Goal: Task Accomplishment & Management: Manage account settings

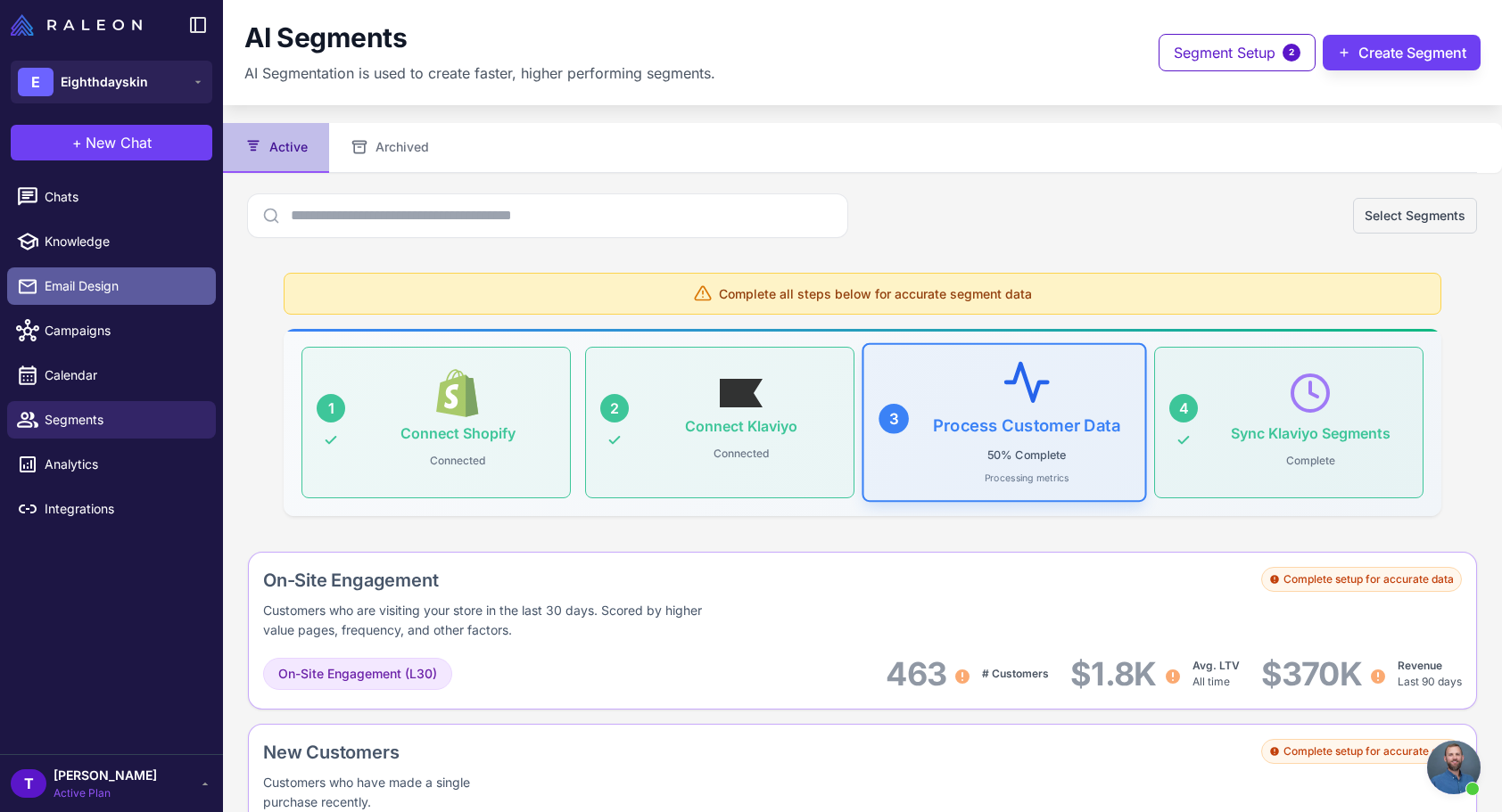
scroll to position [279, 0]
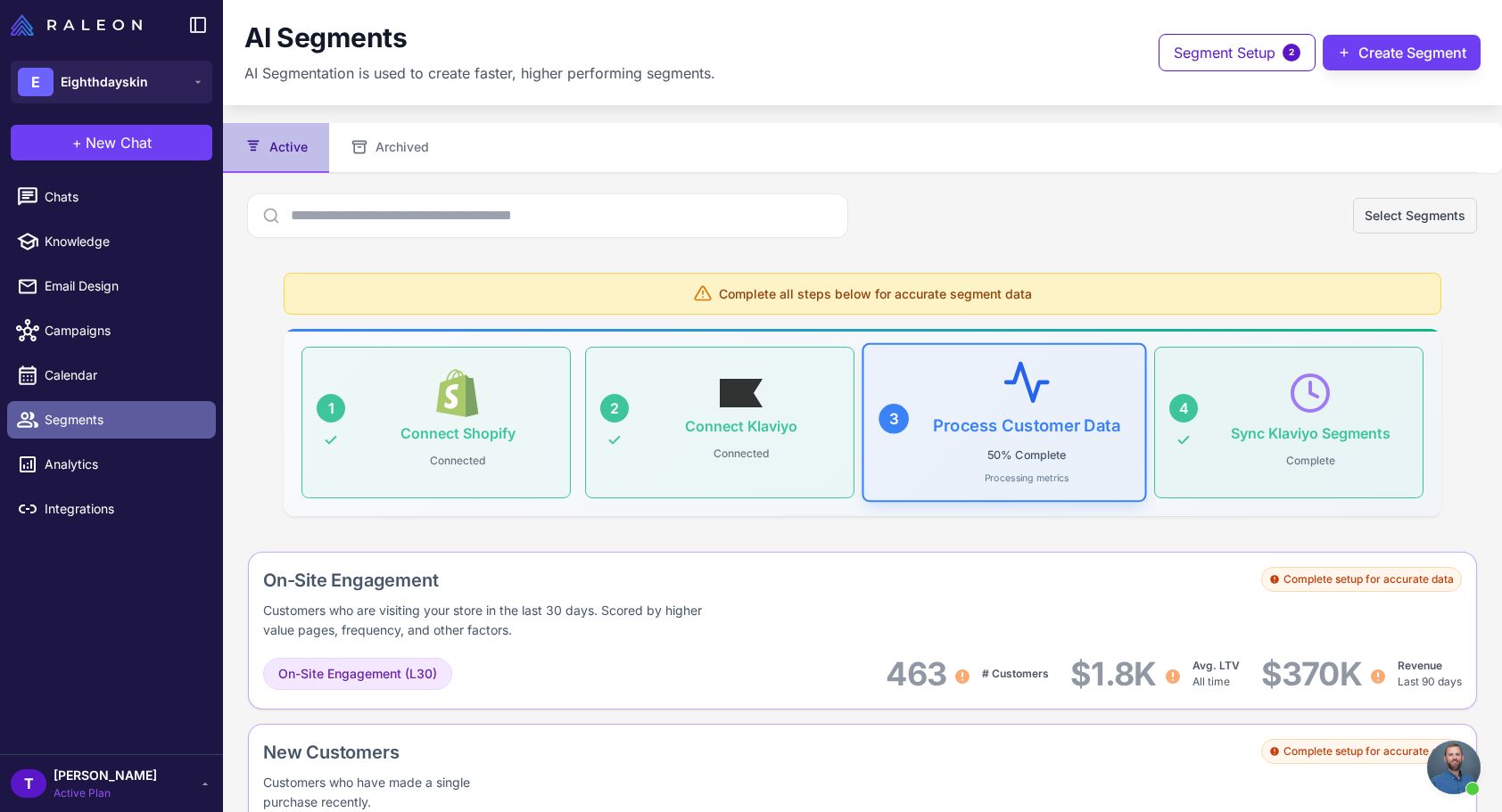
click at [111, 420] on span "Segments" at bounding box center [123, 419] width 157 height 19
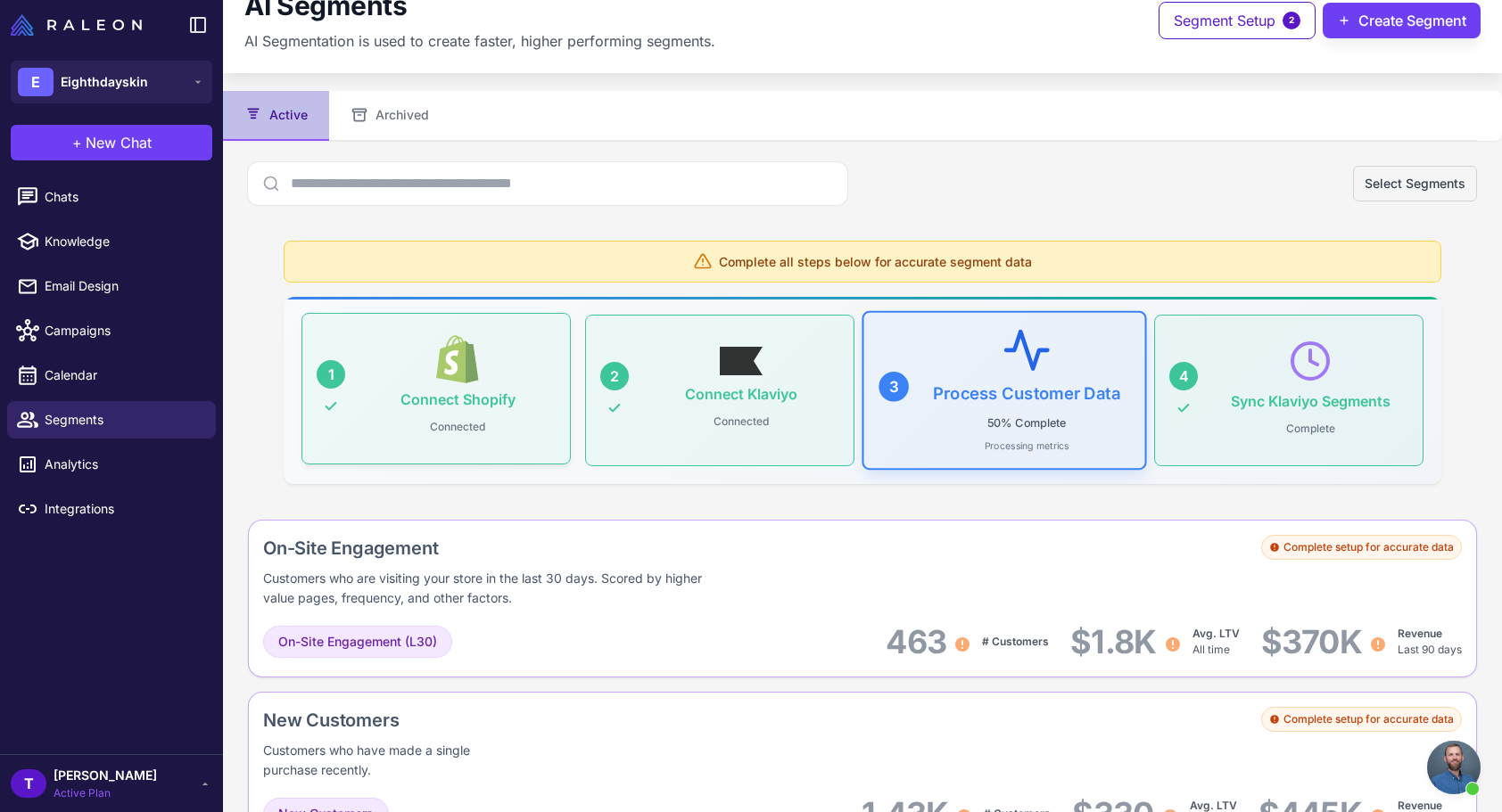
scroll to position [203, 0]
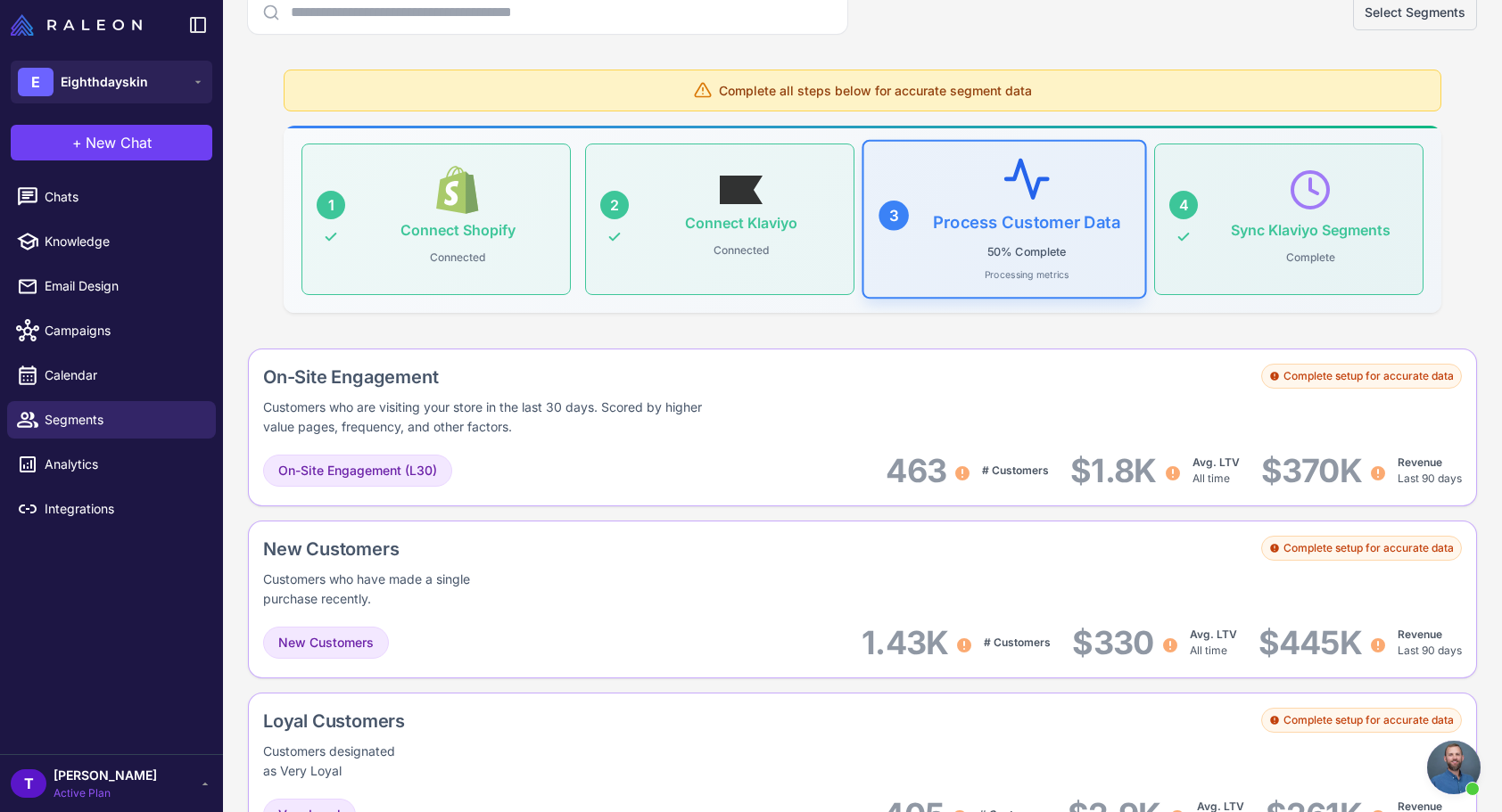
click at [939, 95] on span "Complete all steps below for accurate segment data" at bounding box center [875, 91] width 313 height 18
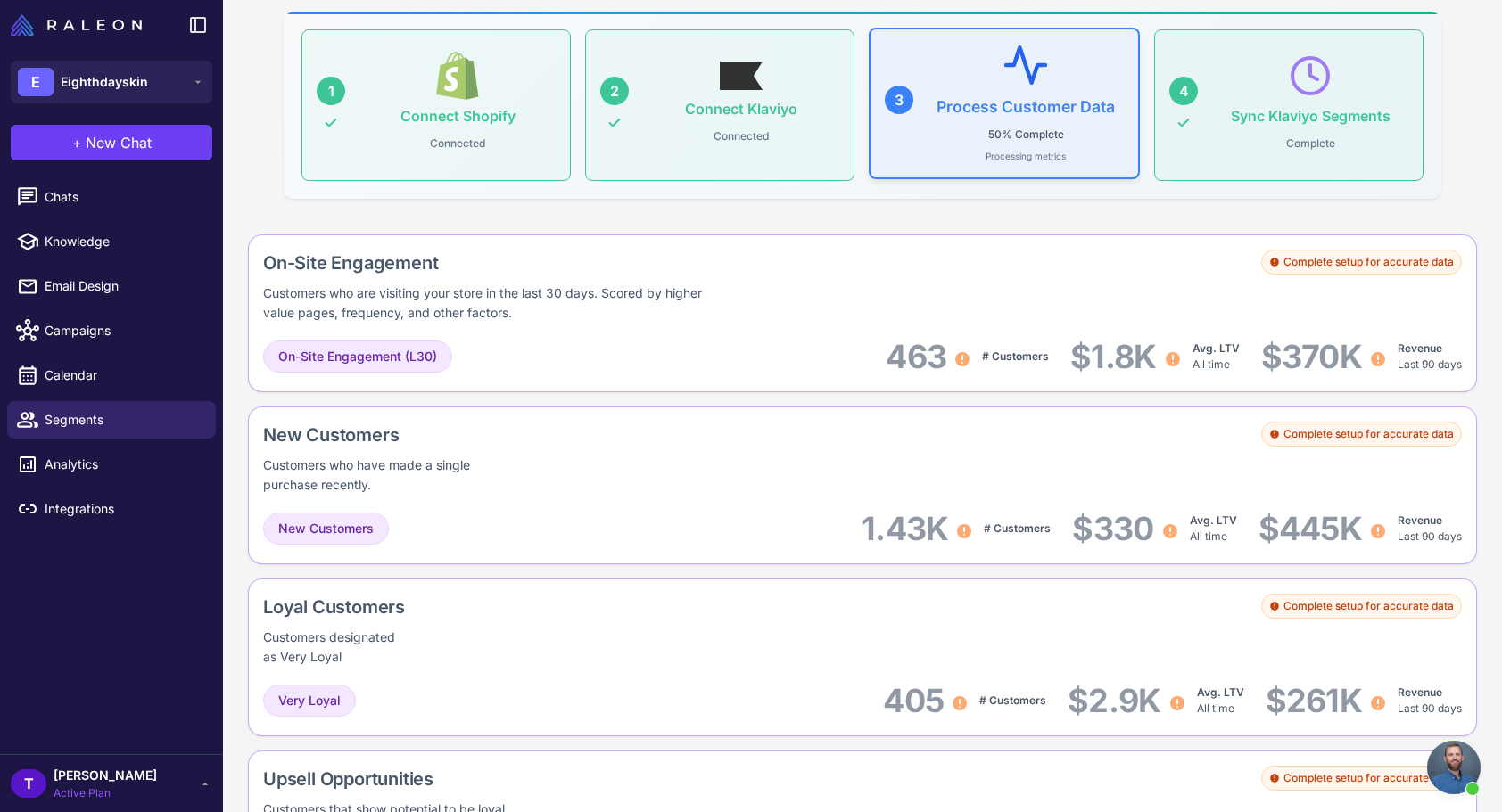
click at [971, 137] on div "Process Customer Data 50% Complete Processing metrics" at bounding box center [1025, 103] width 196 height 120
click at [1002, 269] on div "On-Site Engagement Customers who are visiting your store in the last 30 days. S…" at bounding box center [863, 286] width 1198 height 73
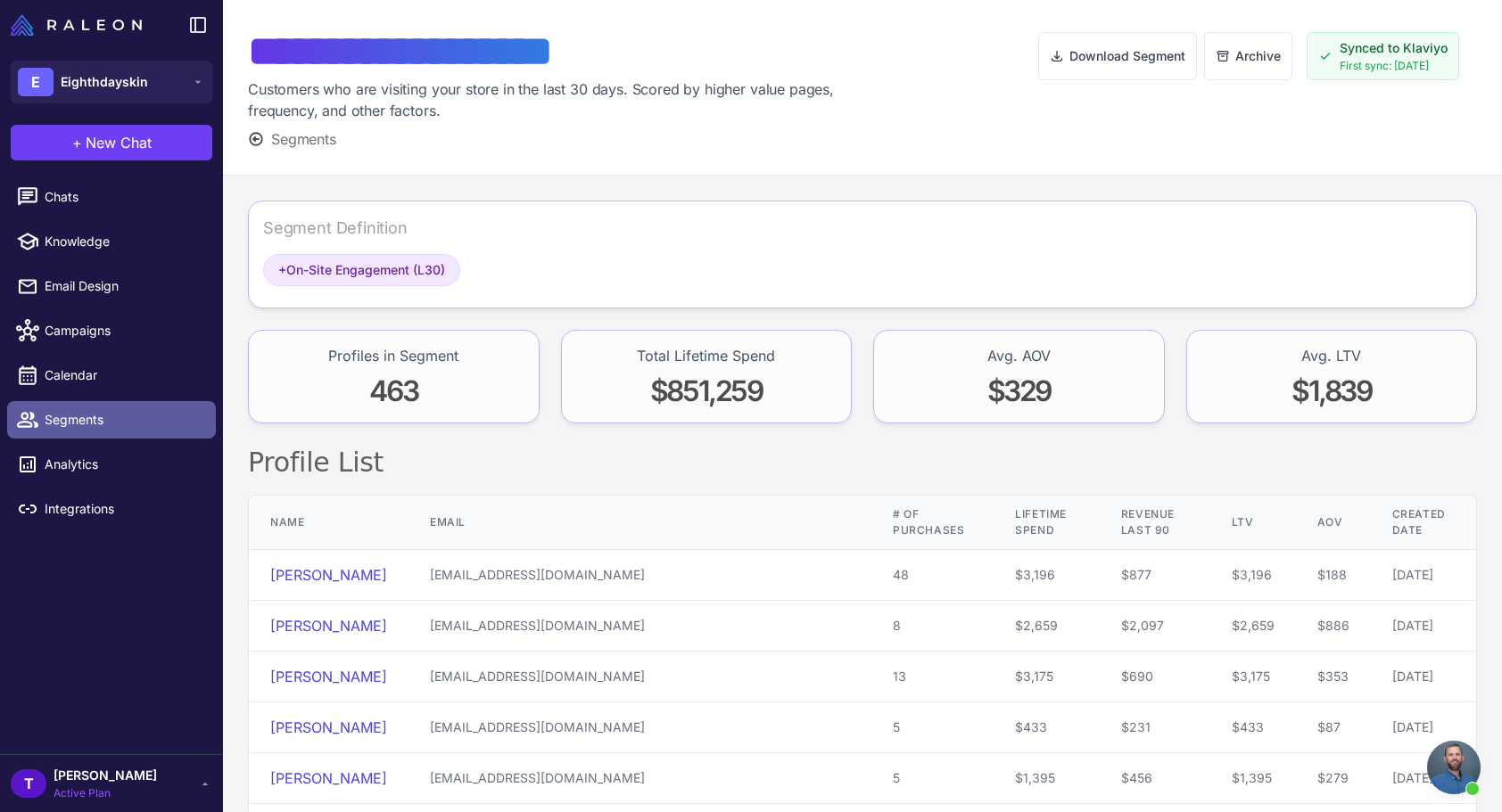
click at [133, 417] on span "Segments" at bounding box center [123, 419] width 157 height 19
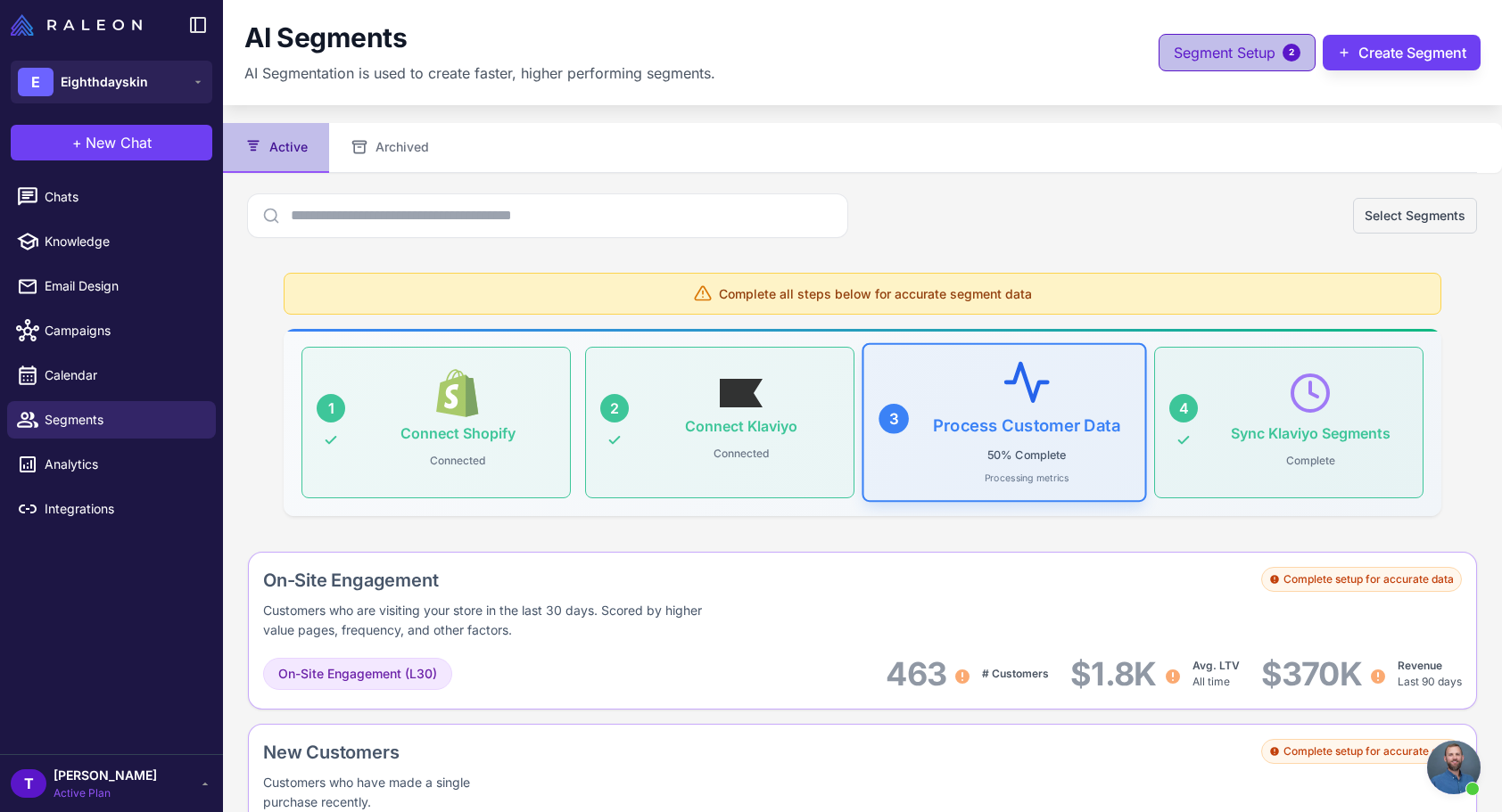
click at [1208, 59] on span "Segment Setup" at bounding box center [1224, 52] width 102 height 21
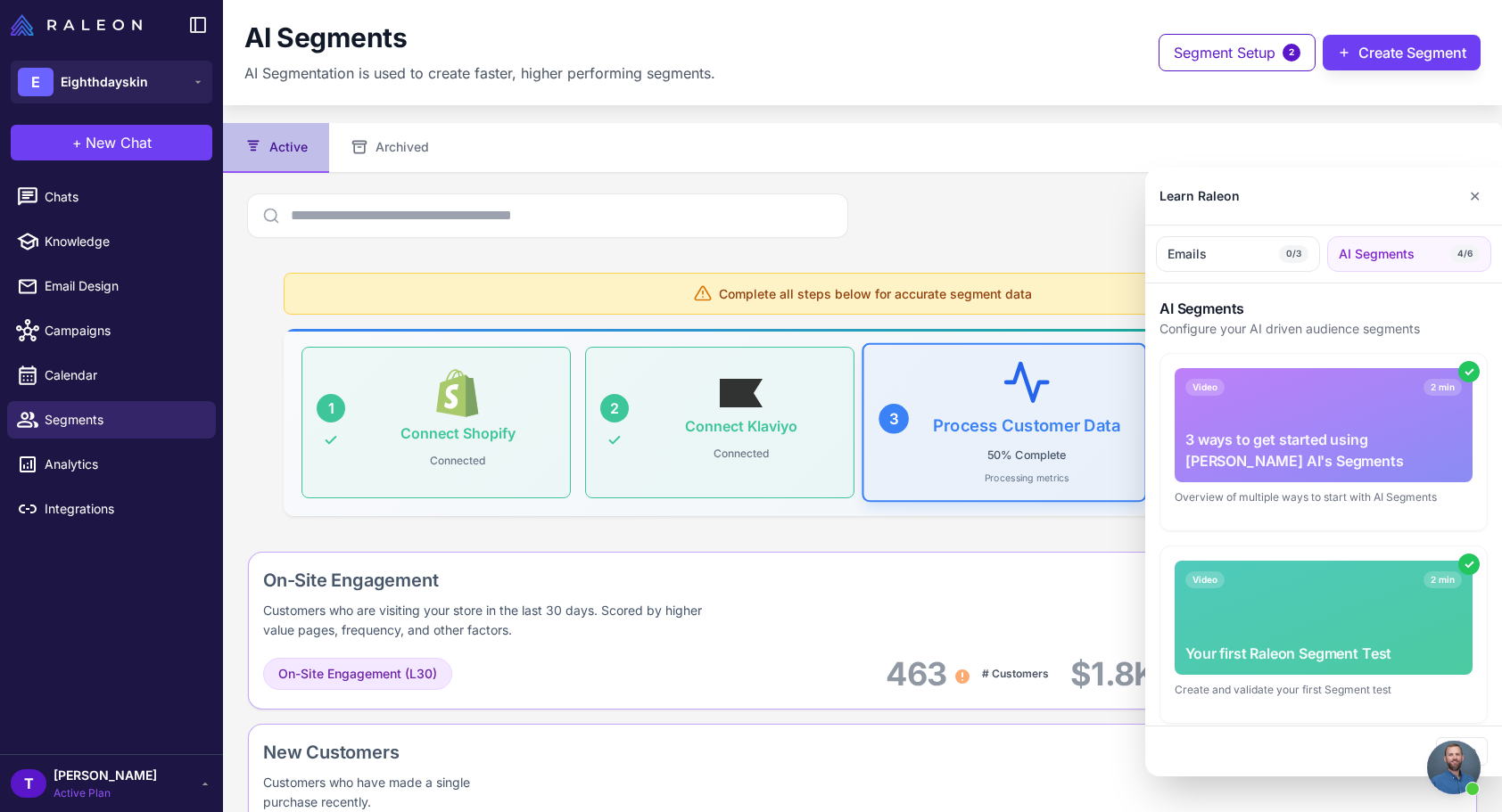
click at [1049, 390] on div at bounding box center [751, 406] width 1502 height 812
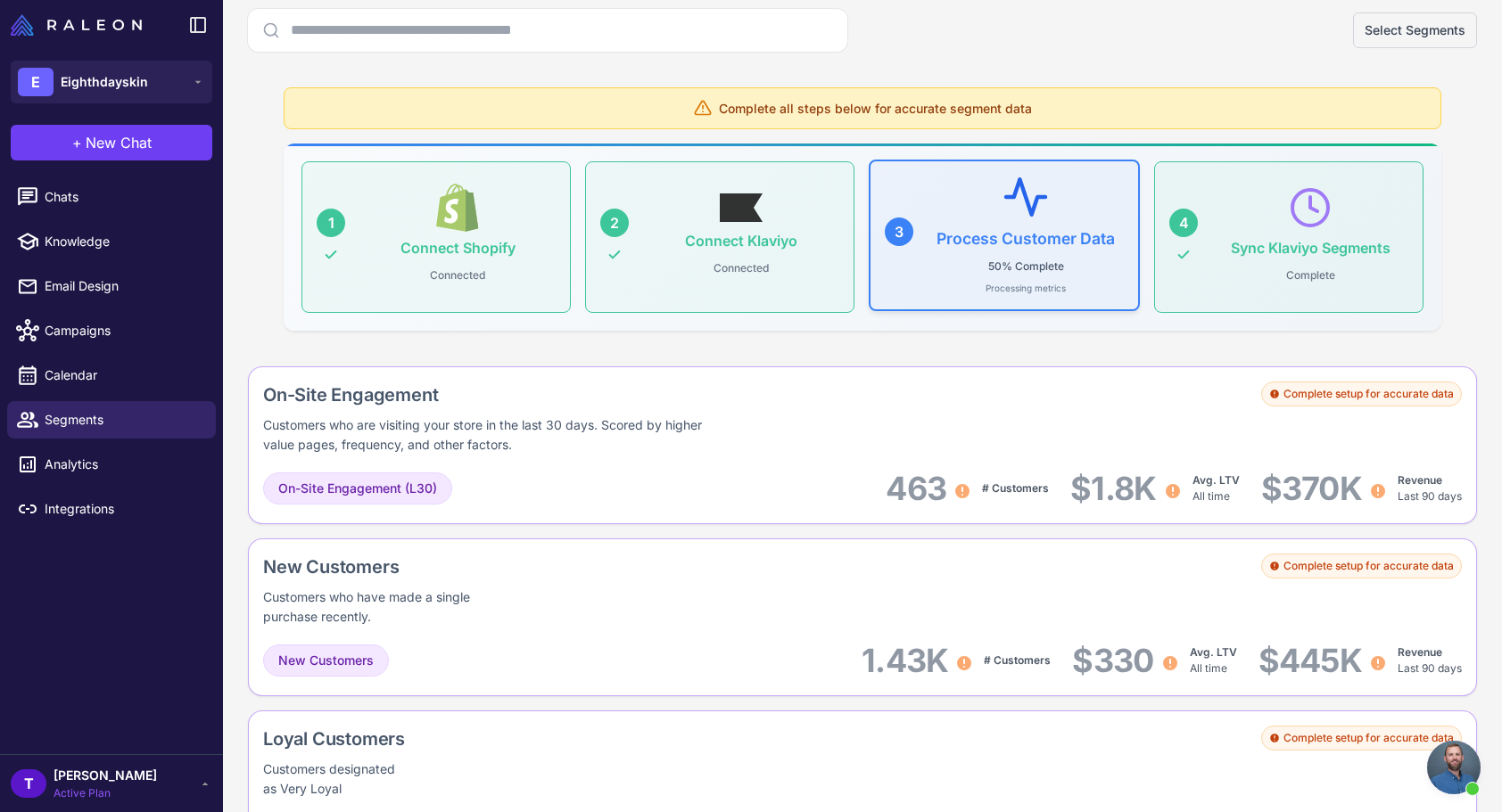
scroll to position [198, 0]
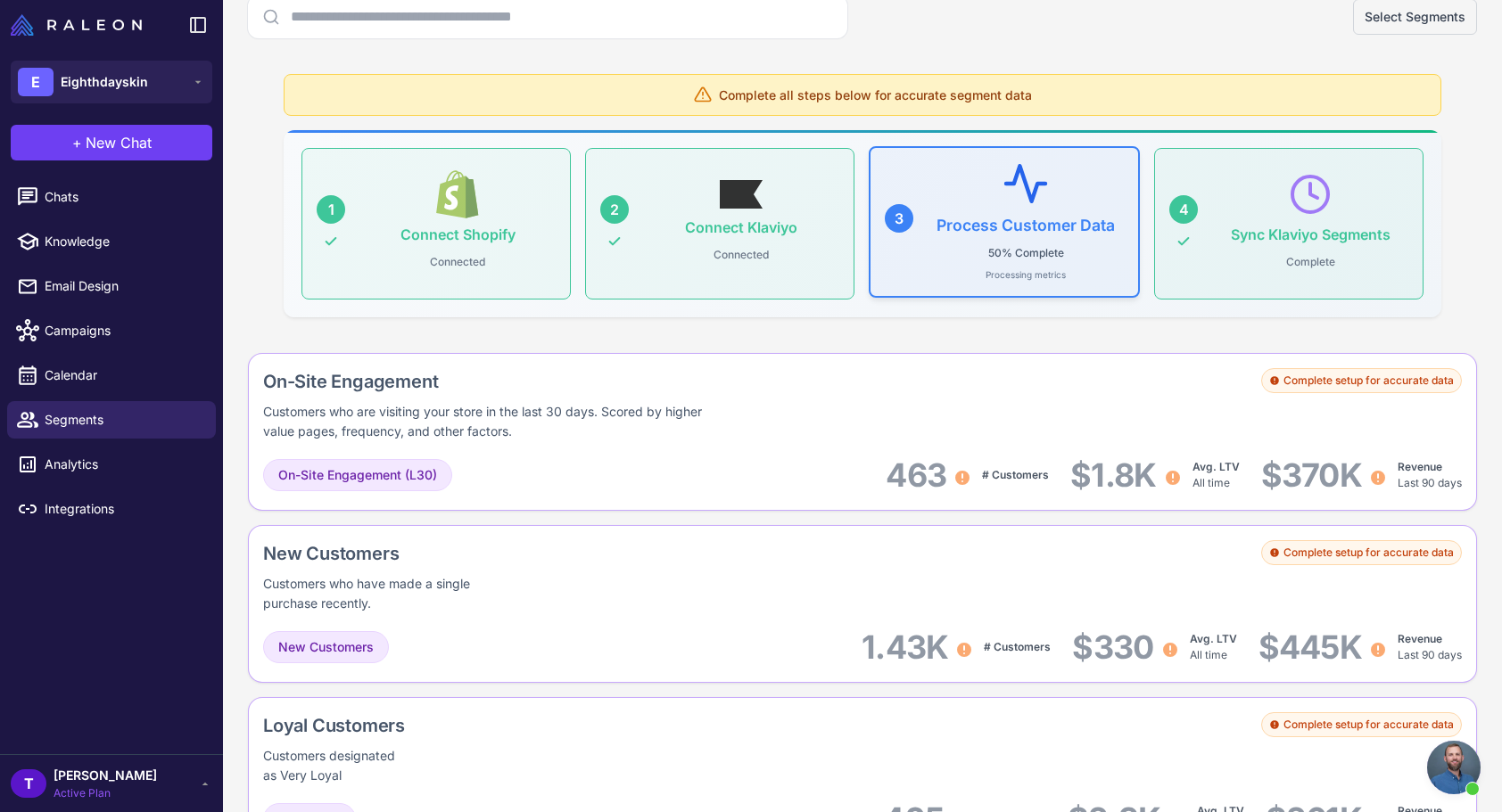
click at [1064, 257] on p "50% Complete" at bounding box center [1025, 252] width 90 height 23
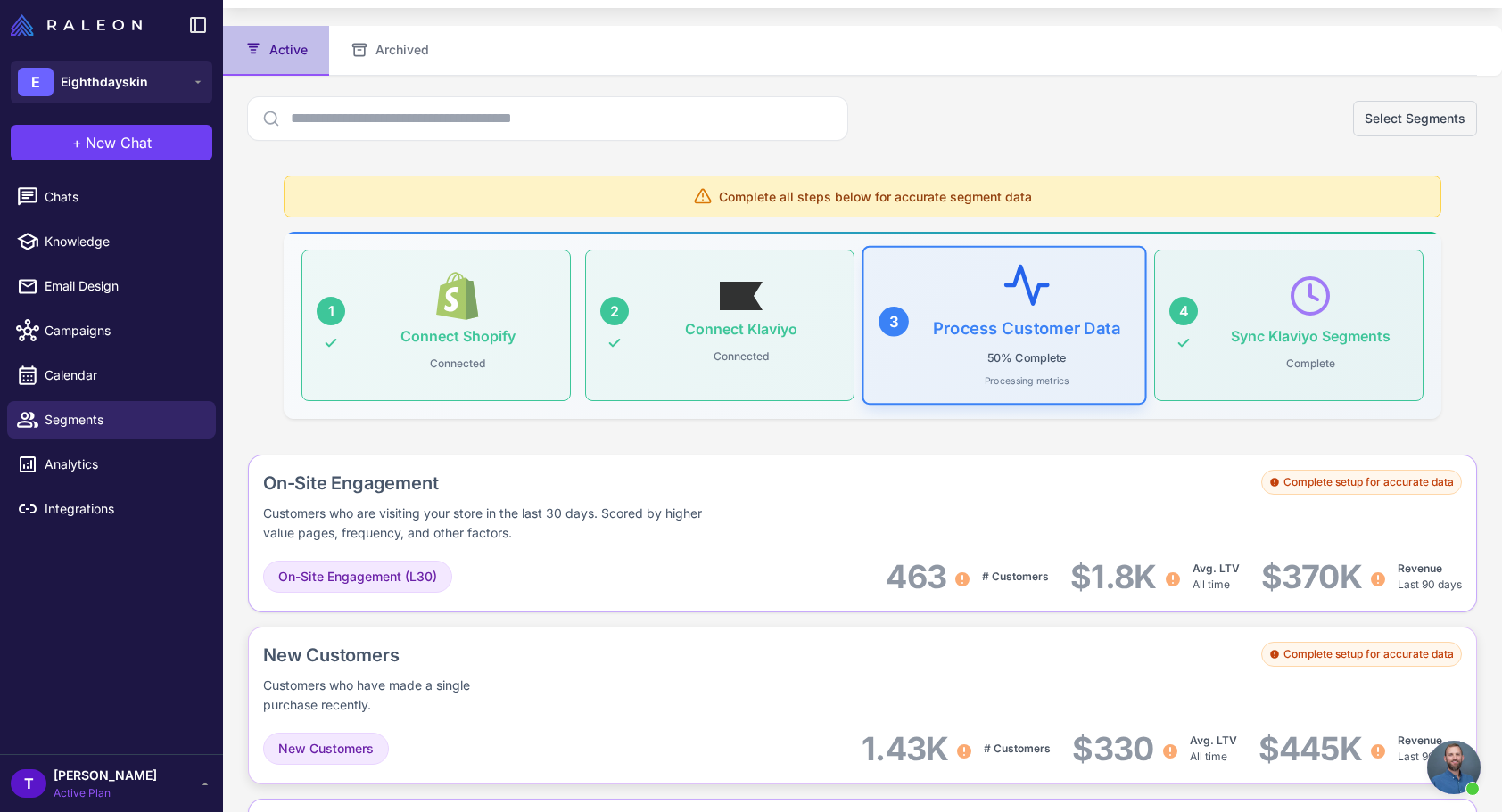
scroll to position [0, 0]
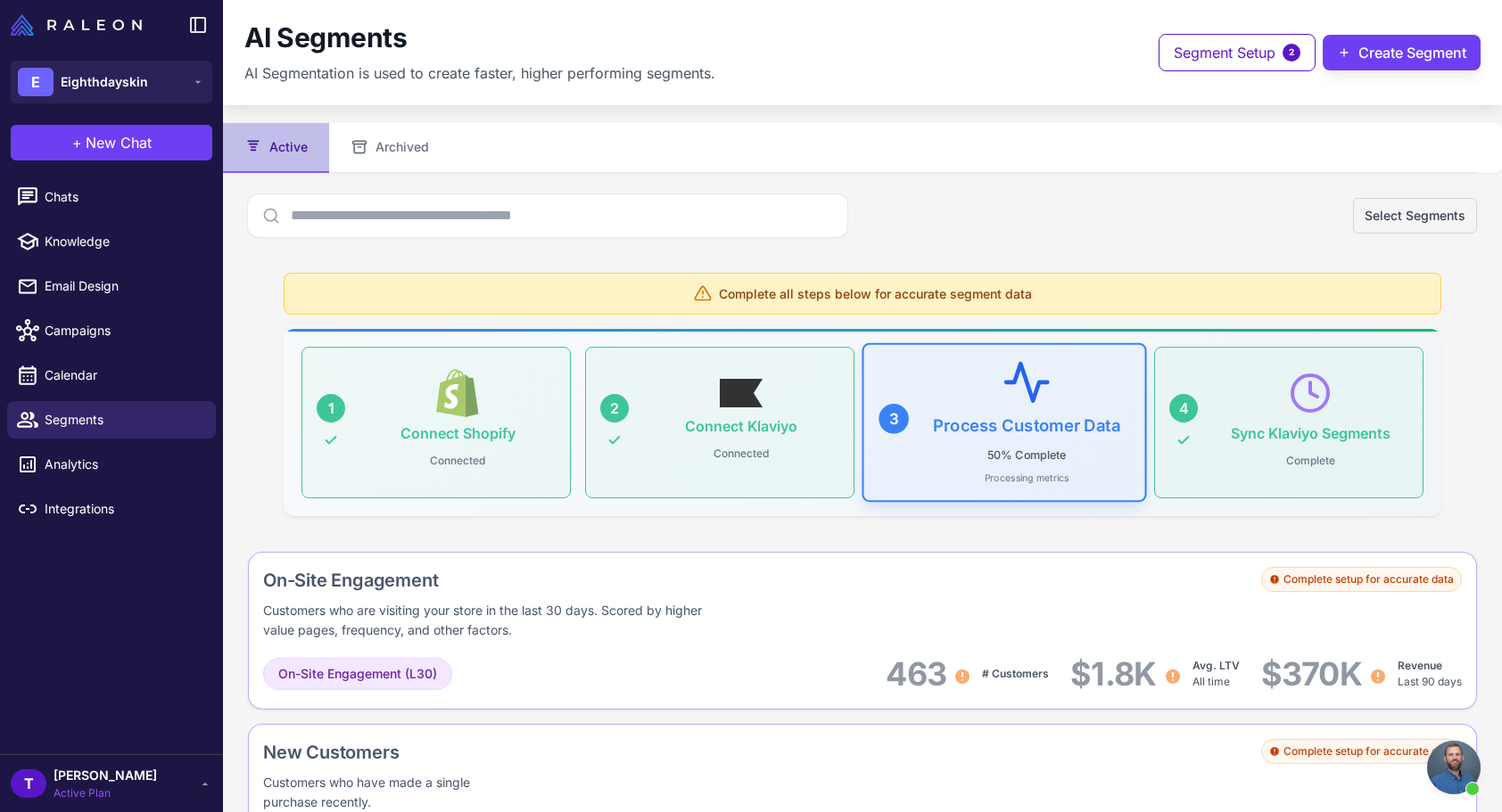
click at [1091, 223] on div "Select Segments" at bounding box center [862, 216] width 1228 height 43
click at [1041, 293] on div "Complete all steps below for accurate segment data" at bounding box center [862, 294] width 1157 height 42
click at [1030, 414] on h3 "Process Customer Data" at bounding box center [1025, 423] width 178 height 18
click at [1047, 491] on div "3 Process Customer Data 50% Complete Processing metrics" at bounding box center [1004, 421] width 271 height 152
click at [1229, 42] on span "Segment Setup" at bounding box center [1224, 52] width 102 height 21
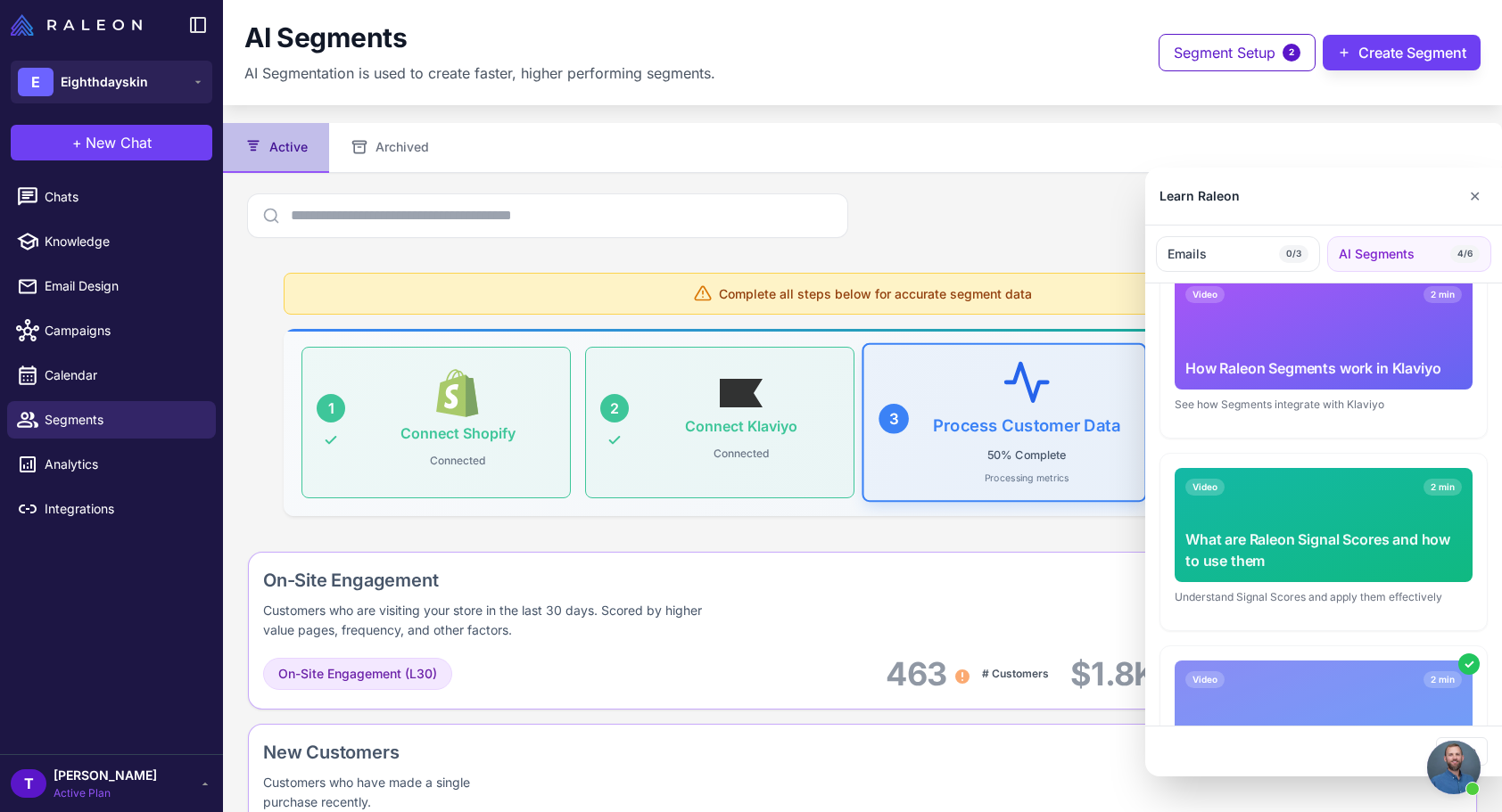
scroll to position [810, 0]
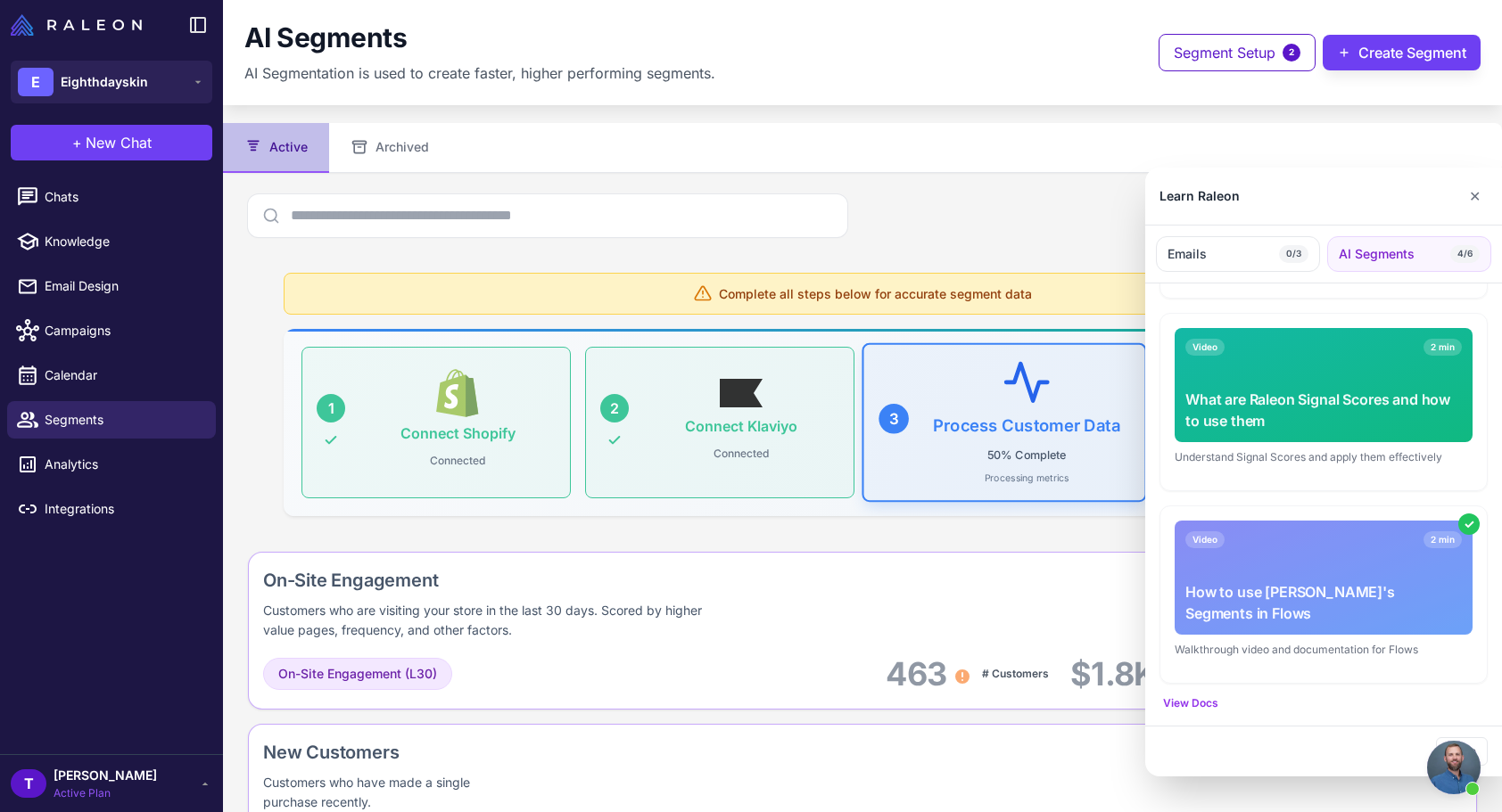
click at [1454, 769] on span "Open chat" at bounding box center [1454, 767] width 53 height 53
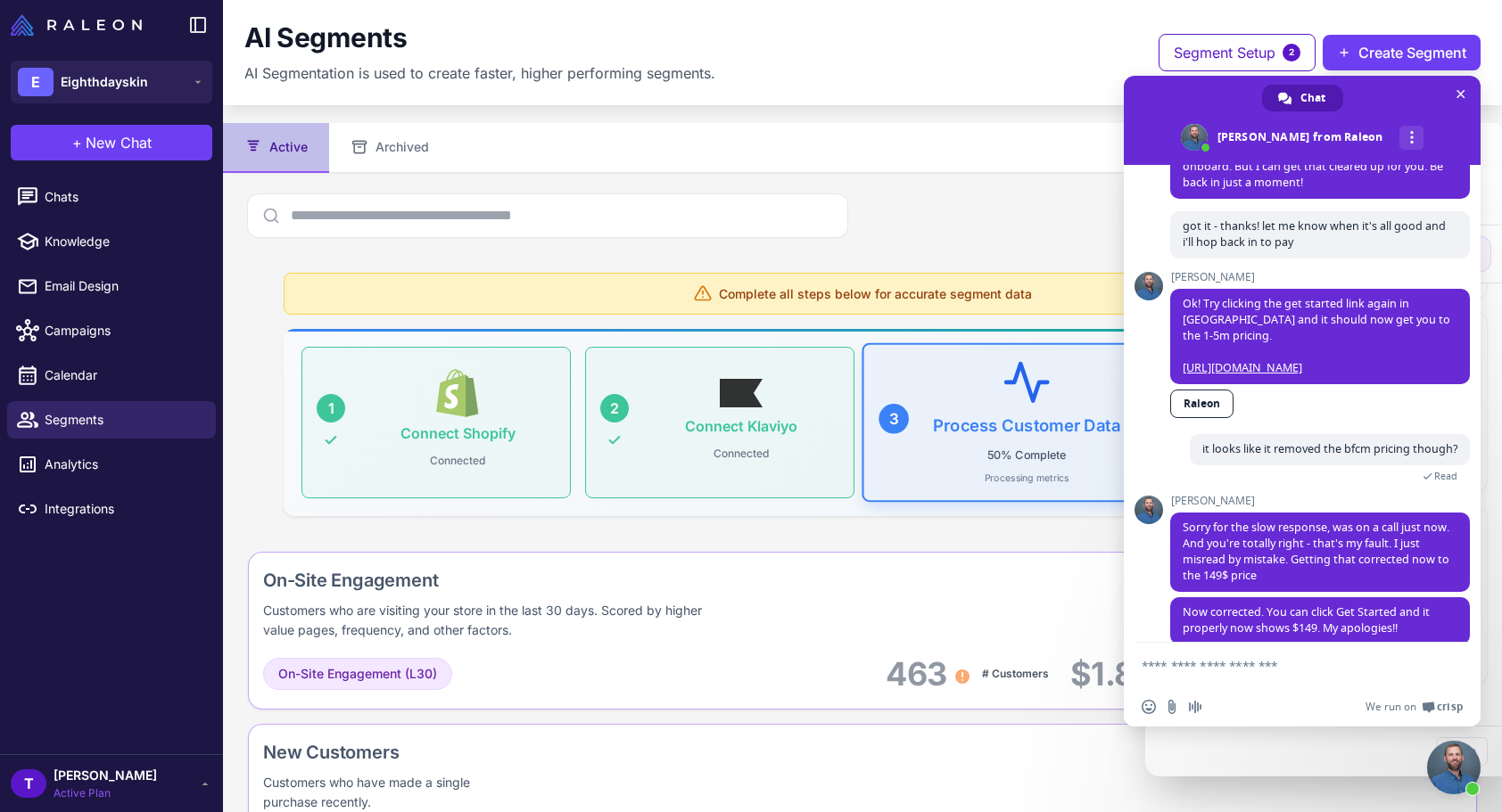
click at [1309, 657] on form at bounding box center [1282, 667] width 282 height 48
click at [1268, 665] on textarea "Compose your message..." at bounding box center [1282, 666] width 282 height 16
type textarea "**********"
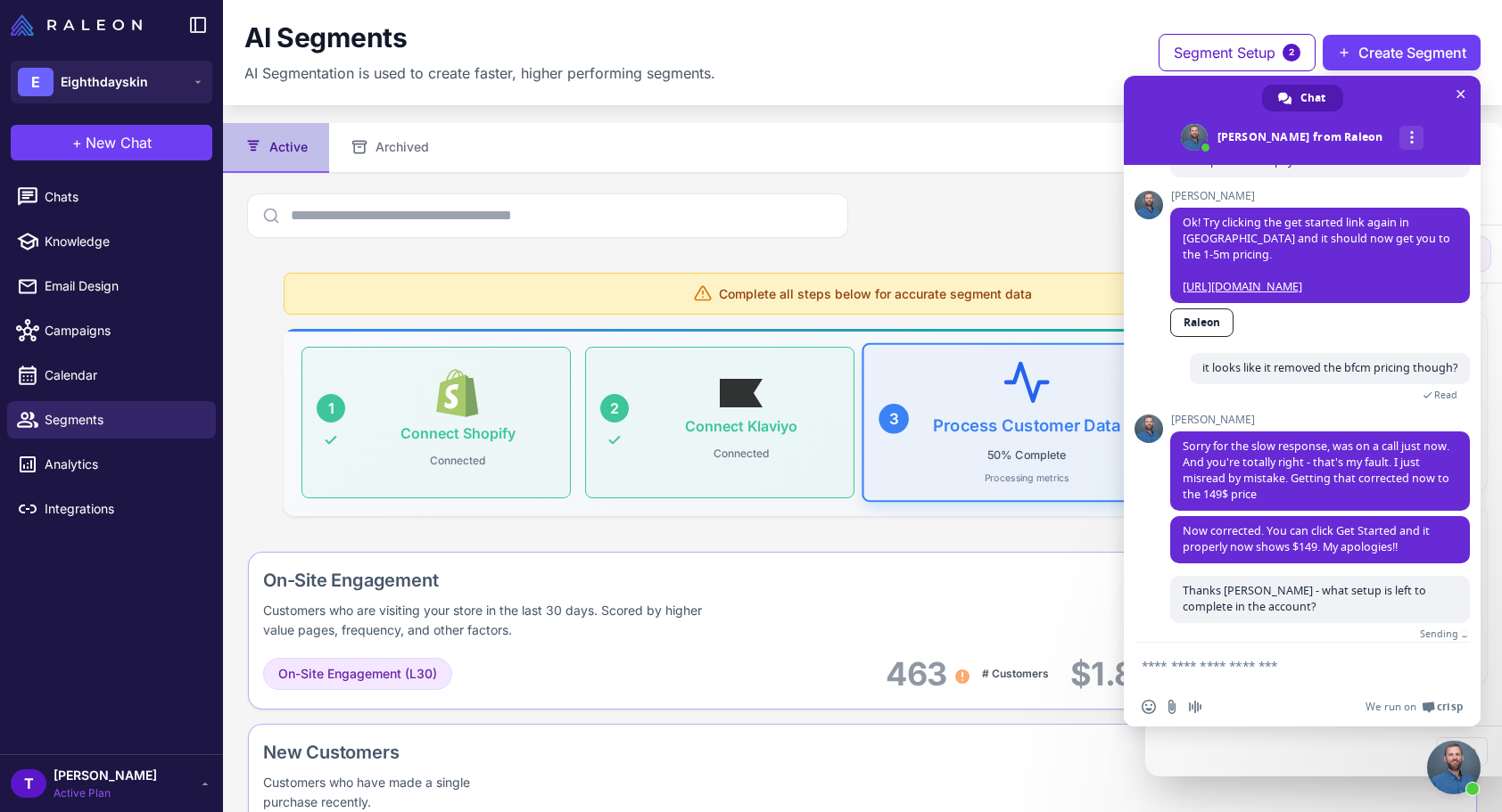
click at [972, 228] on div at bounding box center [751, 406] width 1502 height 812
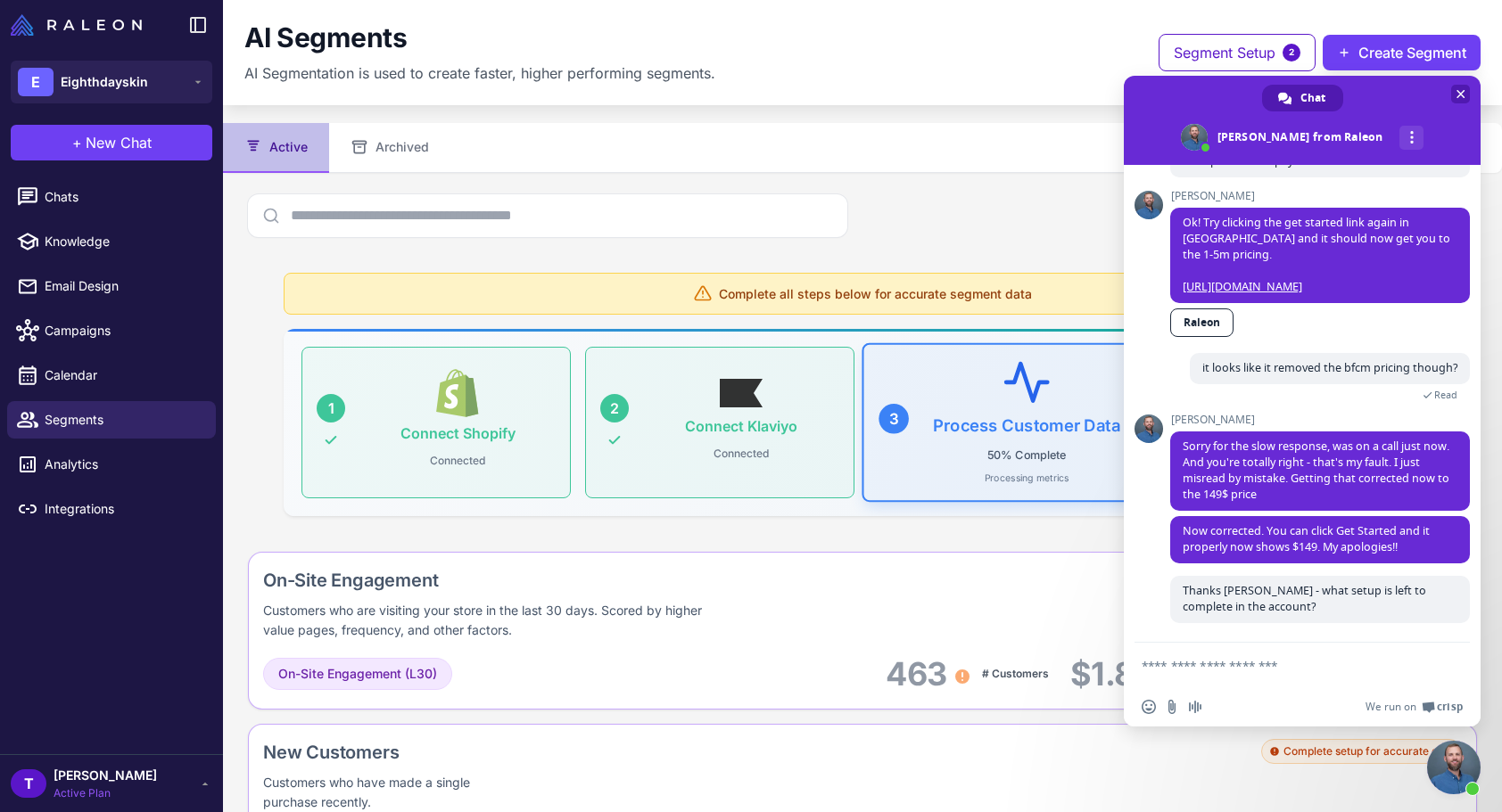
scroll to position [339, 0]
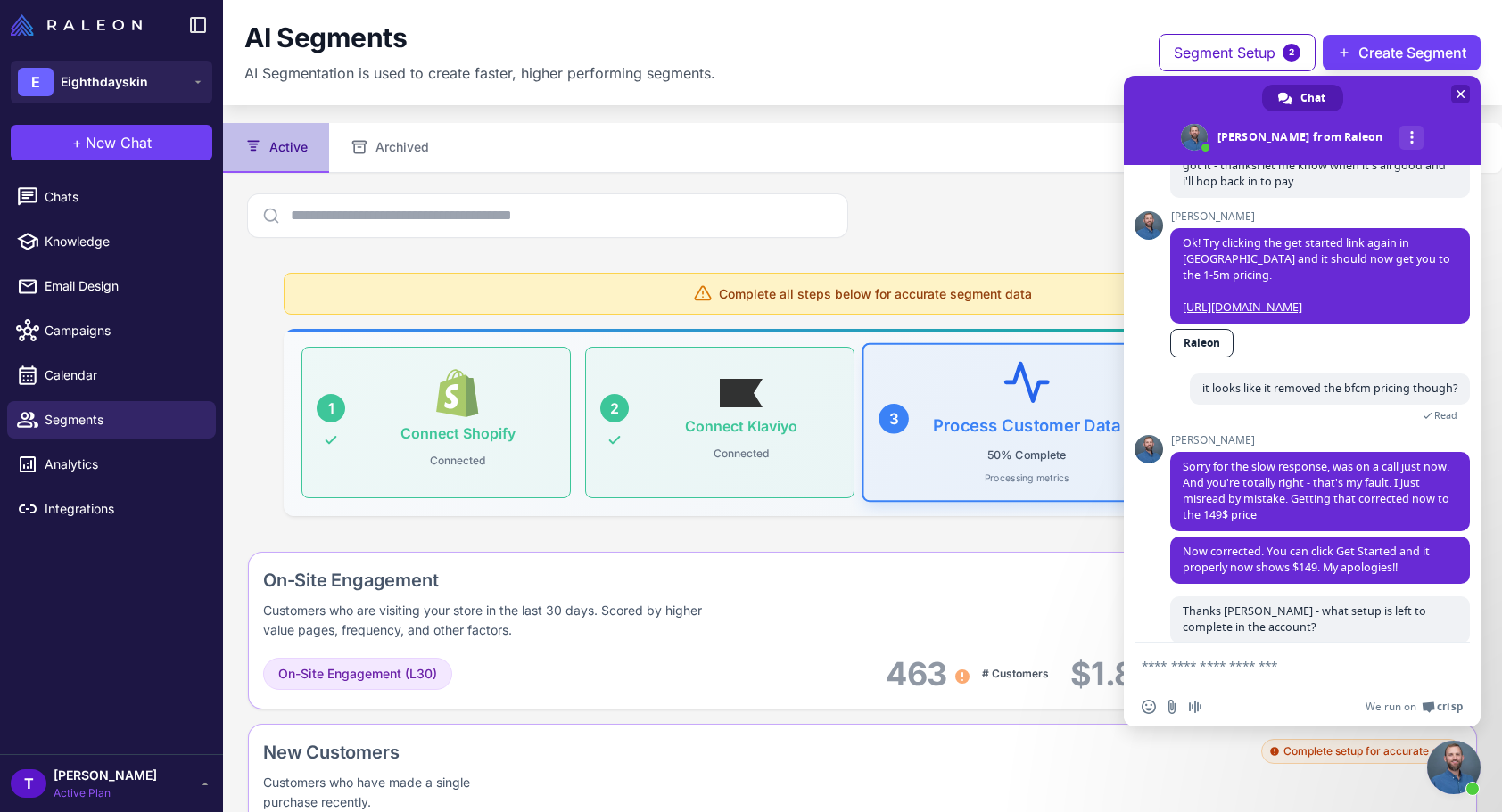
click at [1464, 91] on span "Close chat" at bounding box center [1461, 94] width 9 height 9
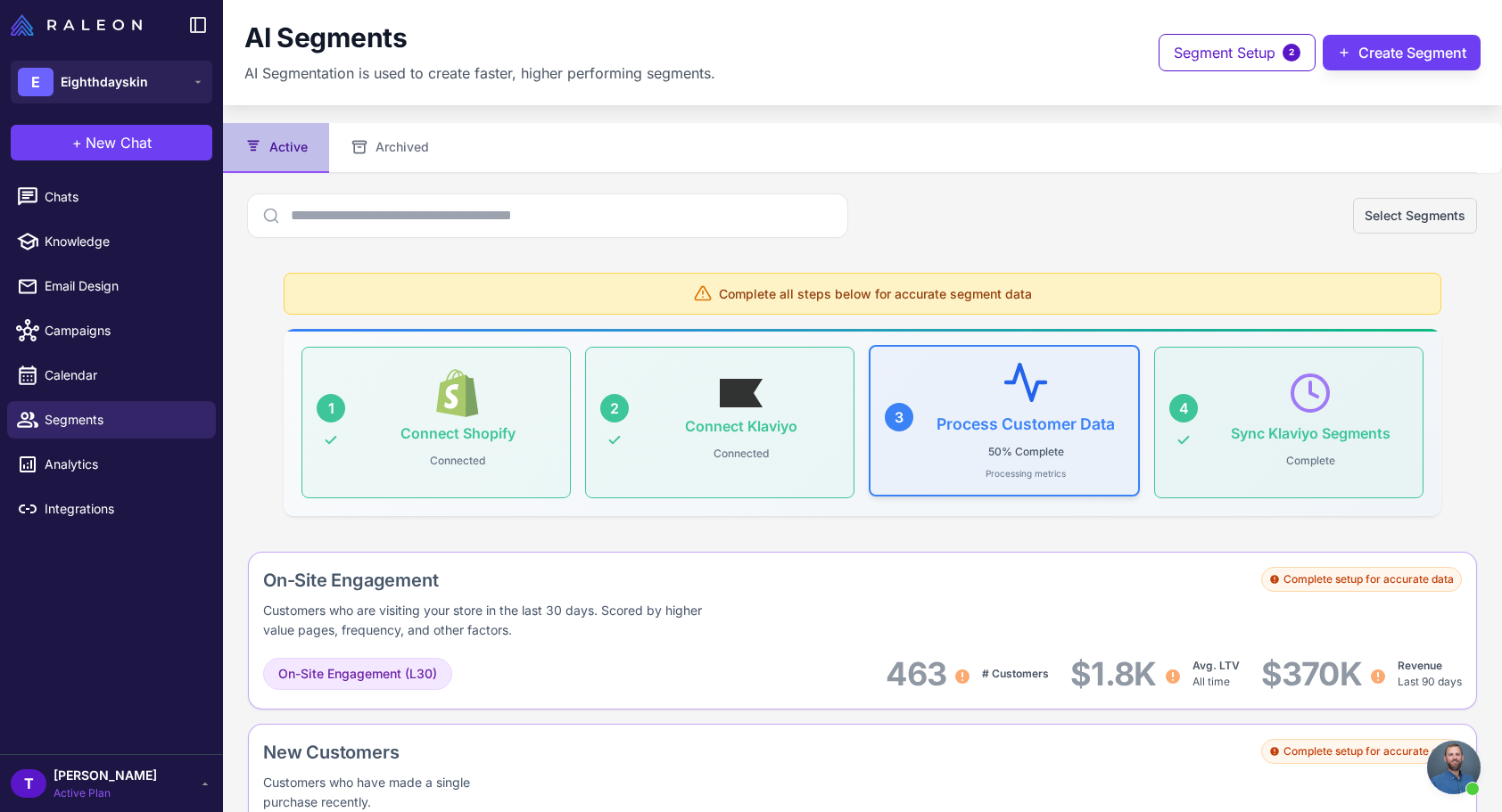
click at [1029, 418] on h3 "Process Customer Data" at bounding box center [1025, 423] width 178 height 18
drag, startPoint x: 1052, startPoint y: 433, endPoint x: 981, endPoint y: 433, distance: 71.0
click at [982, 433] on div "Process Customer Data 50% Complete Processing metrics" at bounding box center [1025, 421] width 196 height 120
click at [981, 433] on div "Process Customer Data 50% Complete Processing metrics" at bounding box center [1025, 421] width 196 height 120
click at [1445, 778] on span "Open chat" at bounding box center [1454, 767] width 53 height 53
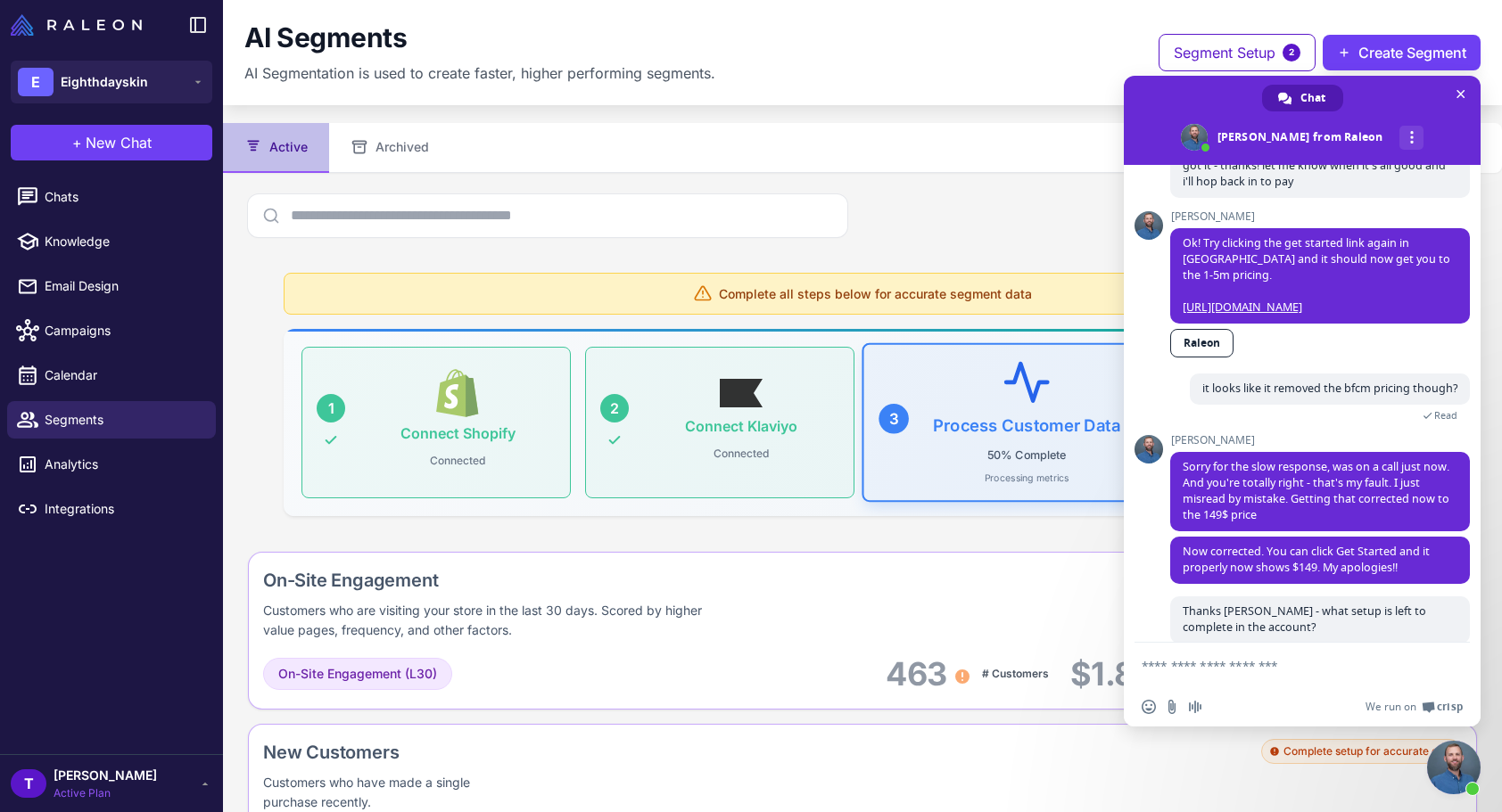
click at [1347, 660] on textarea "Compose your message..." at bounding box center [1282, 666] width 282 height 16
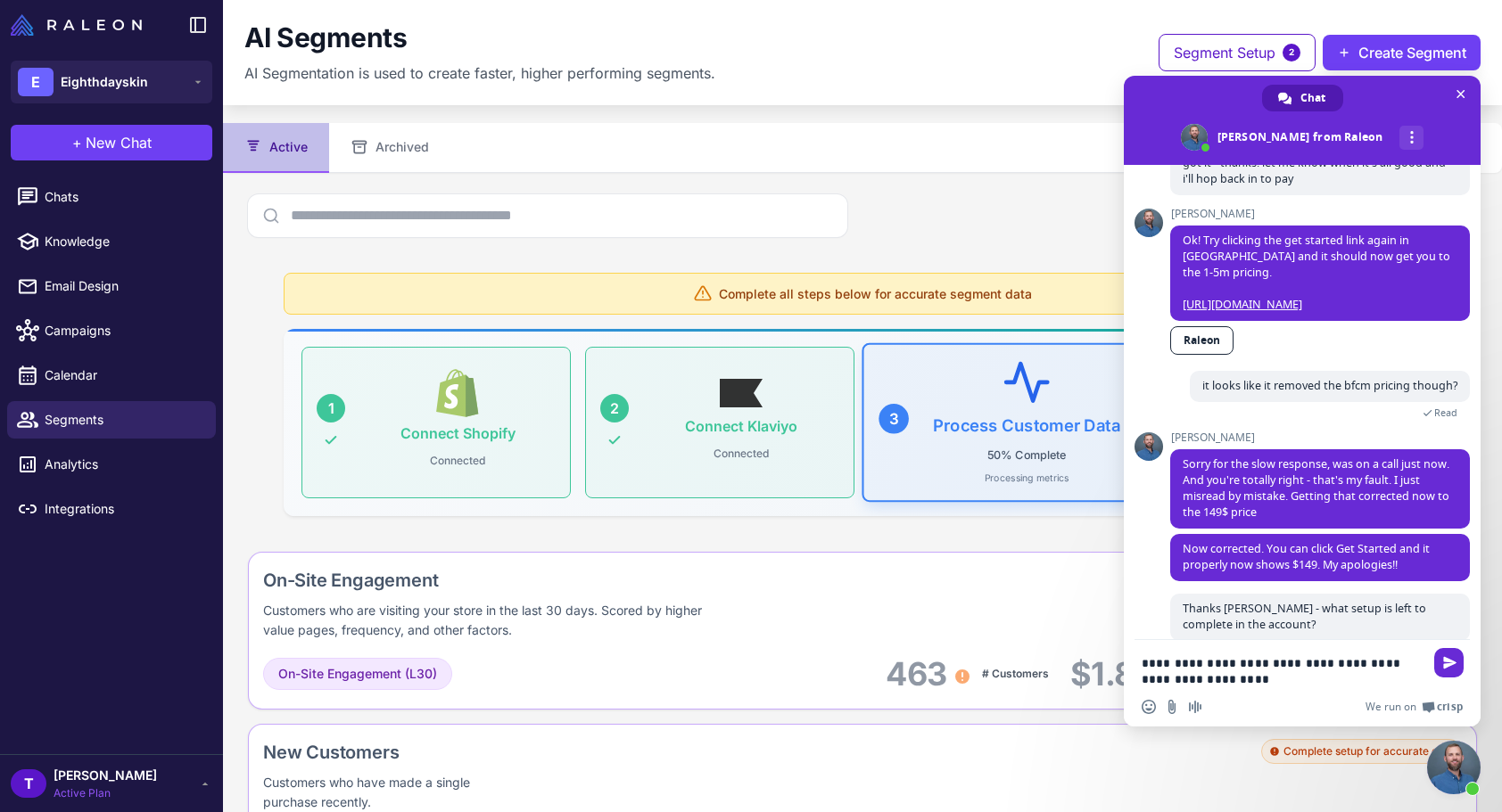
type textarea "**********"
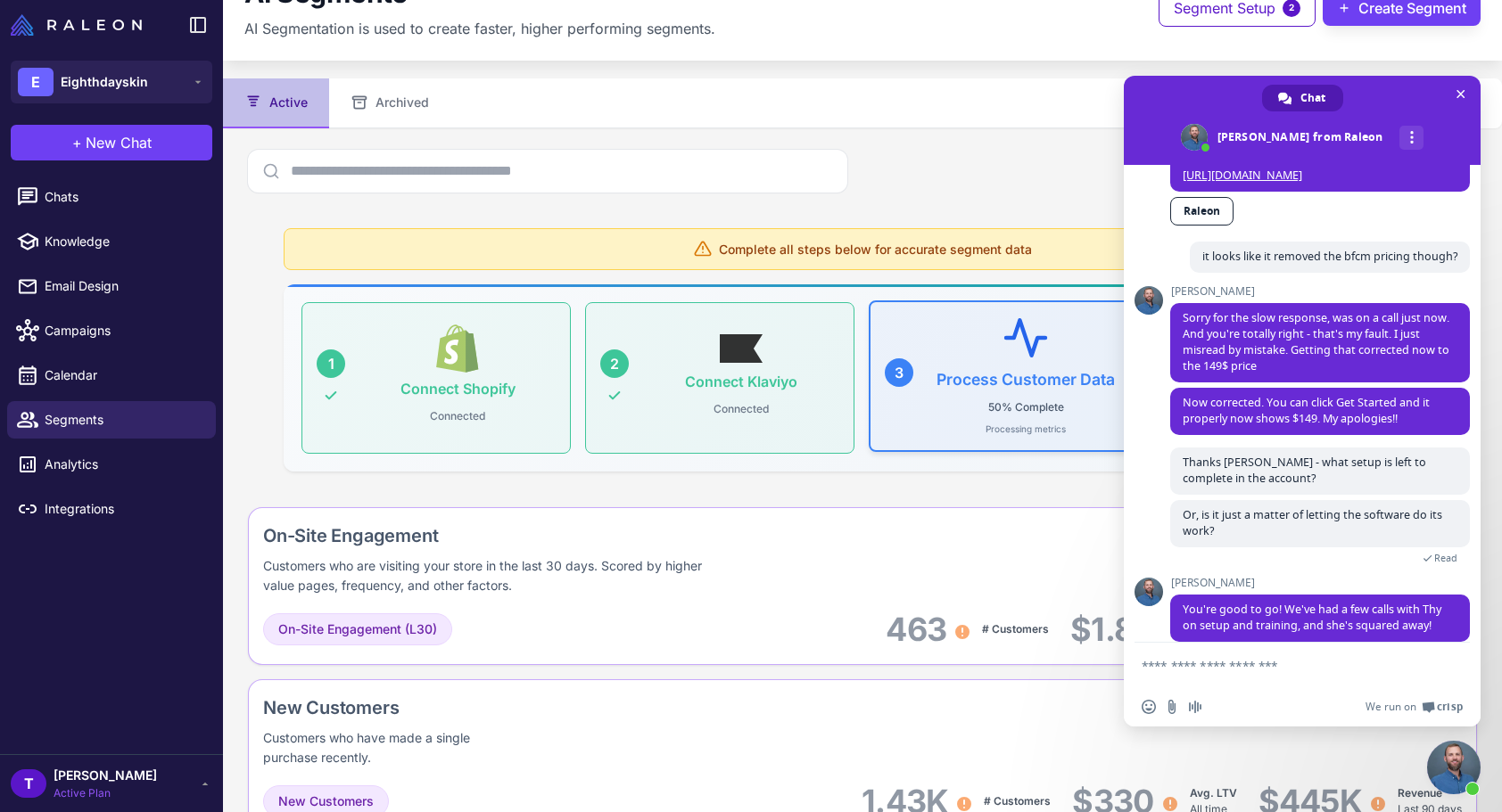
scroll to position [47, 0]
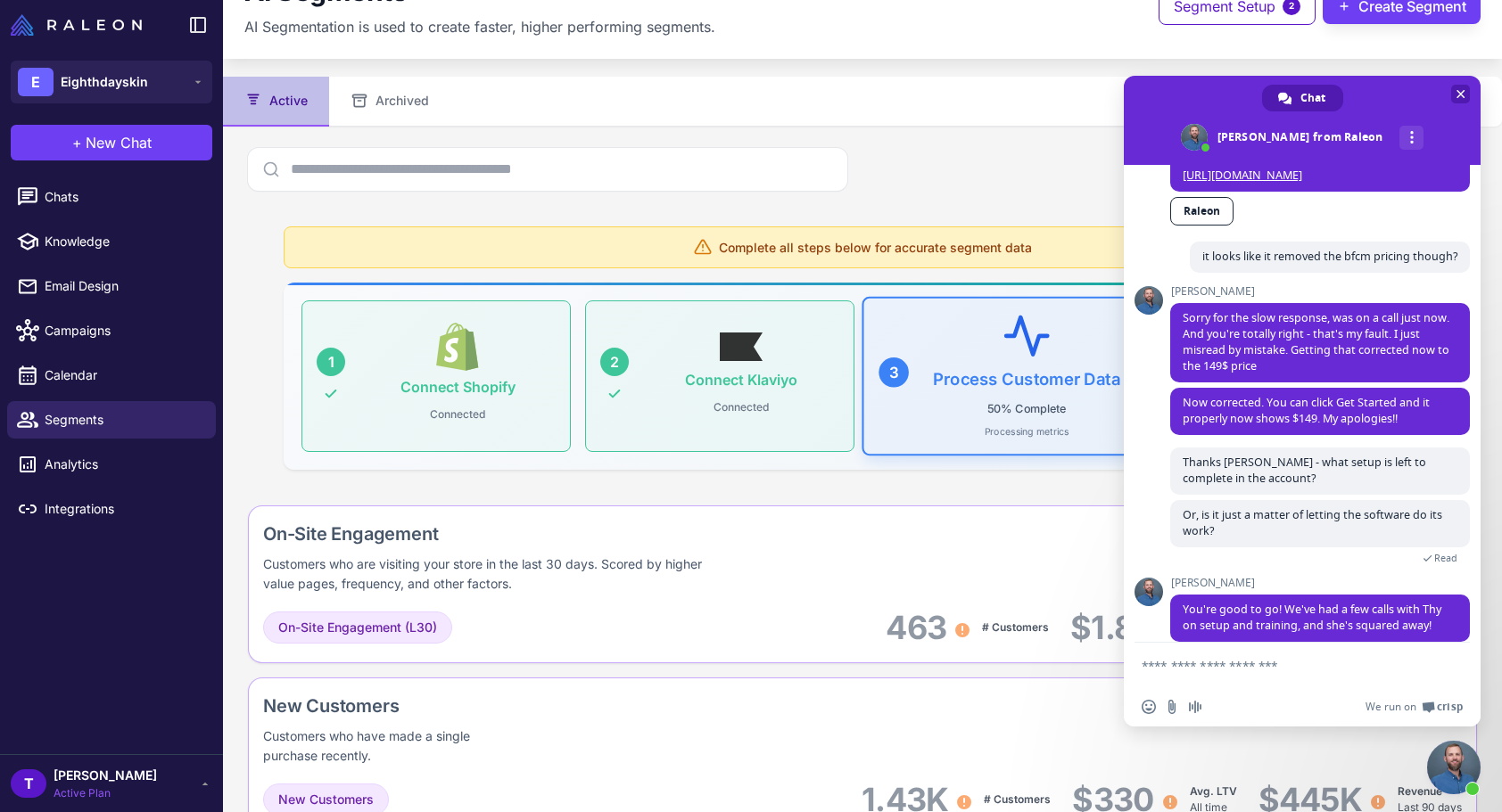
click at [1456, 94] on span "Close chat" at bounding box center [1461, 94] width 9 height 9
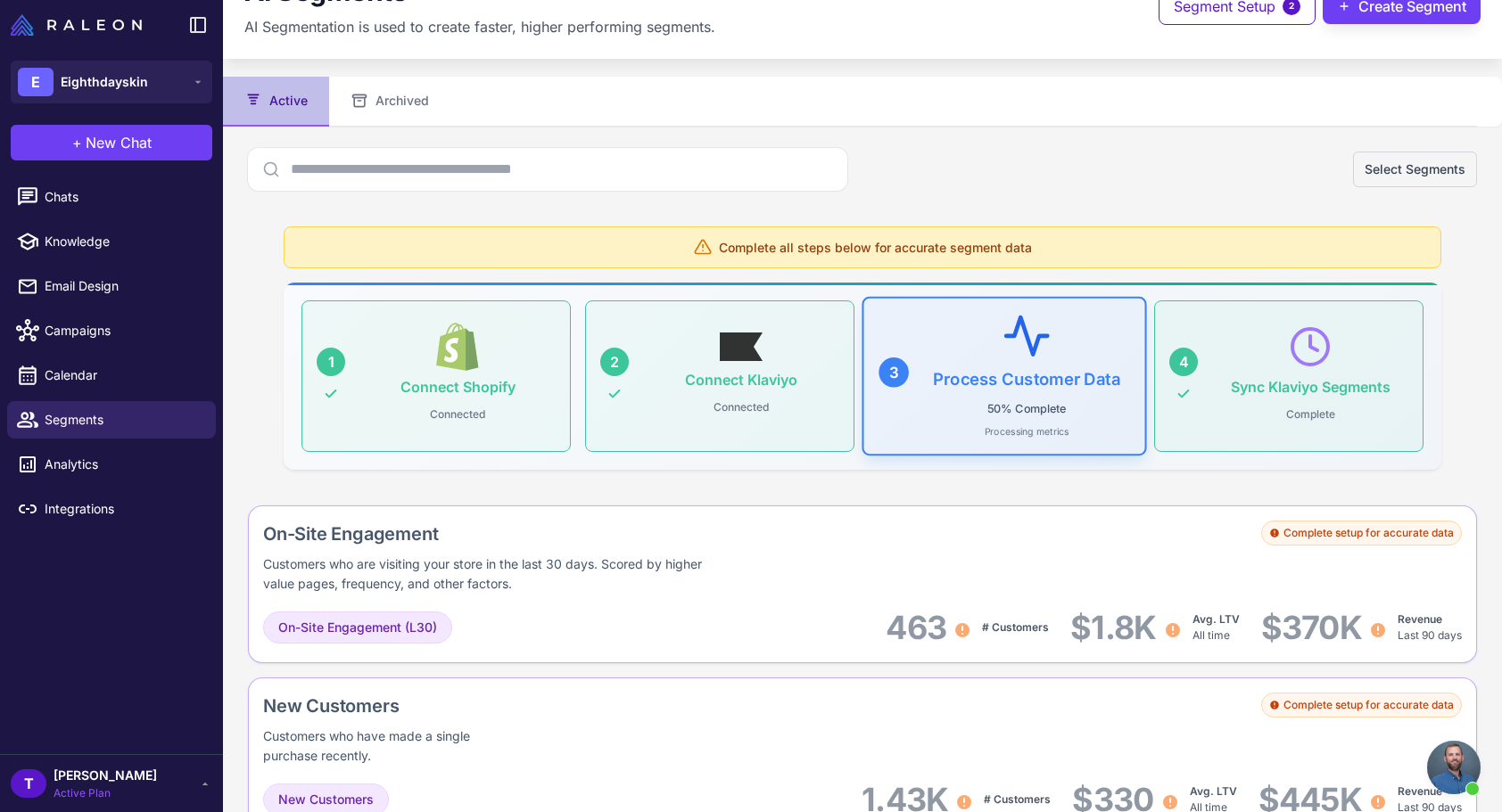
click at [945, 222] on div "Complete all steps below for accurate segment data 1 Connect Shopify Connected …" at bounding box center [862, 347] width 1186 height 272
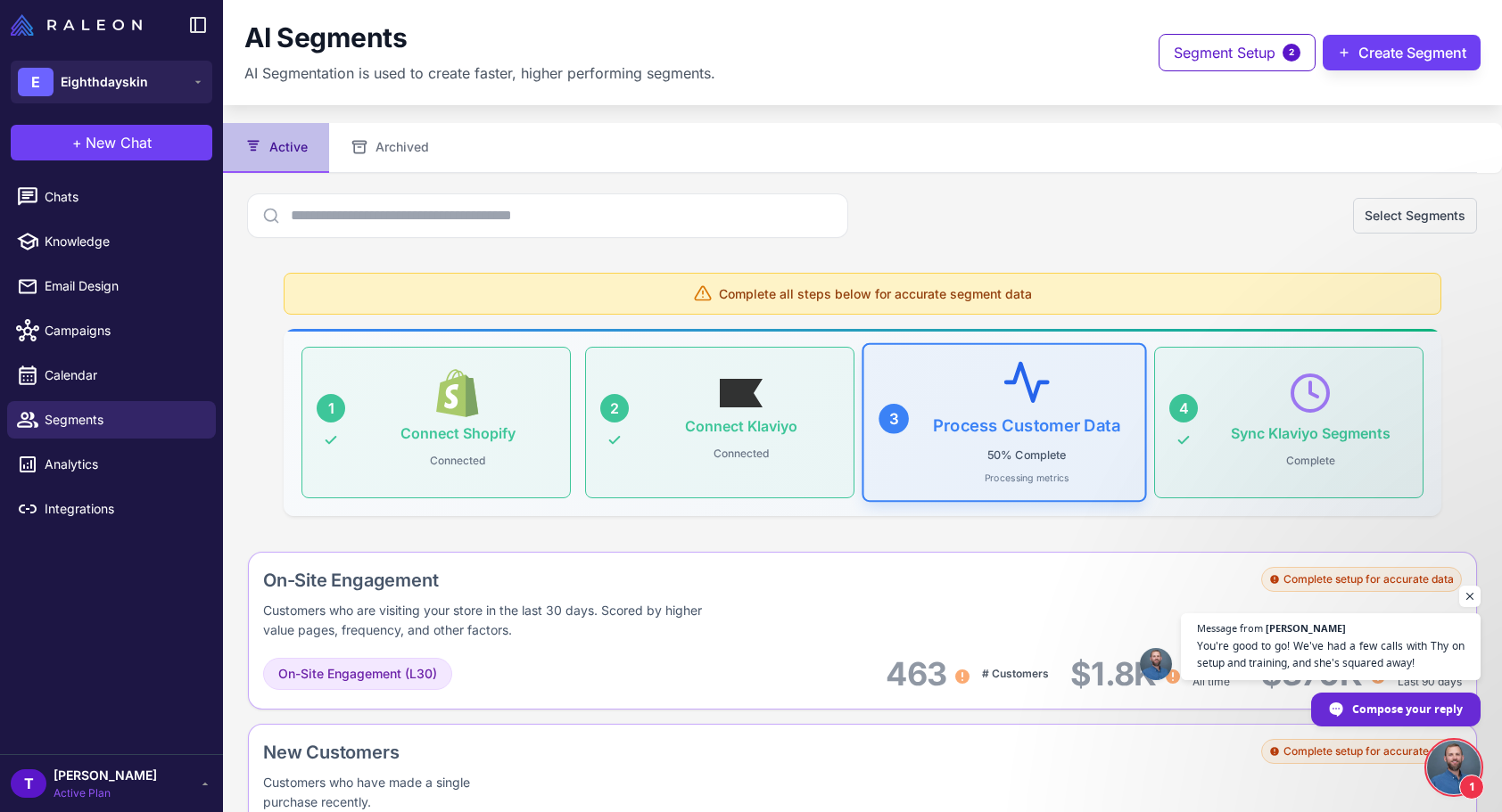
click at [1472, 775] on span "1" at bounding box center [1471, 786] width 25 height 25
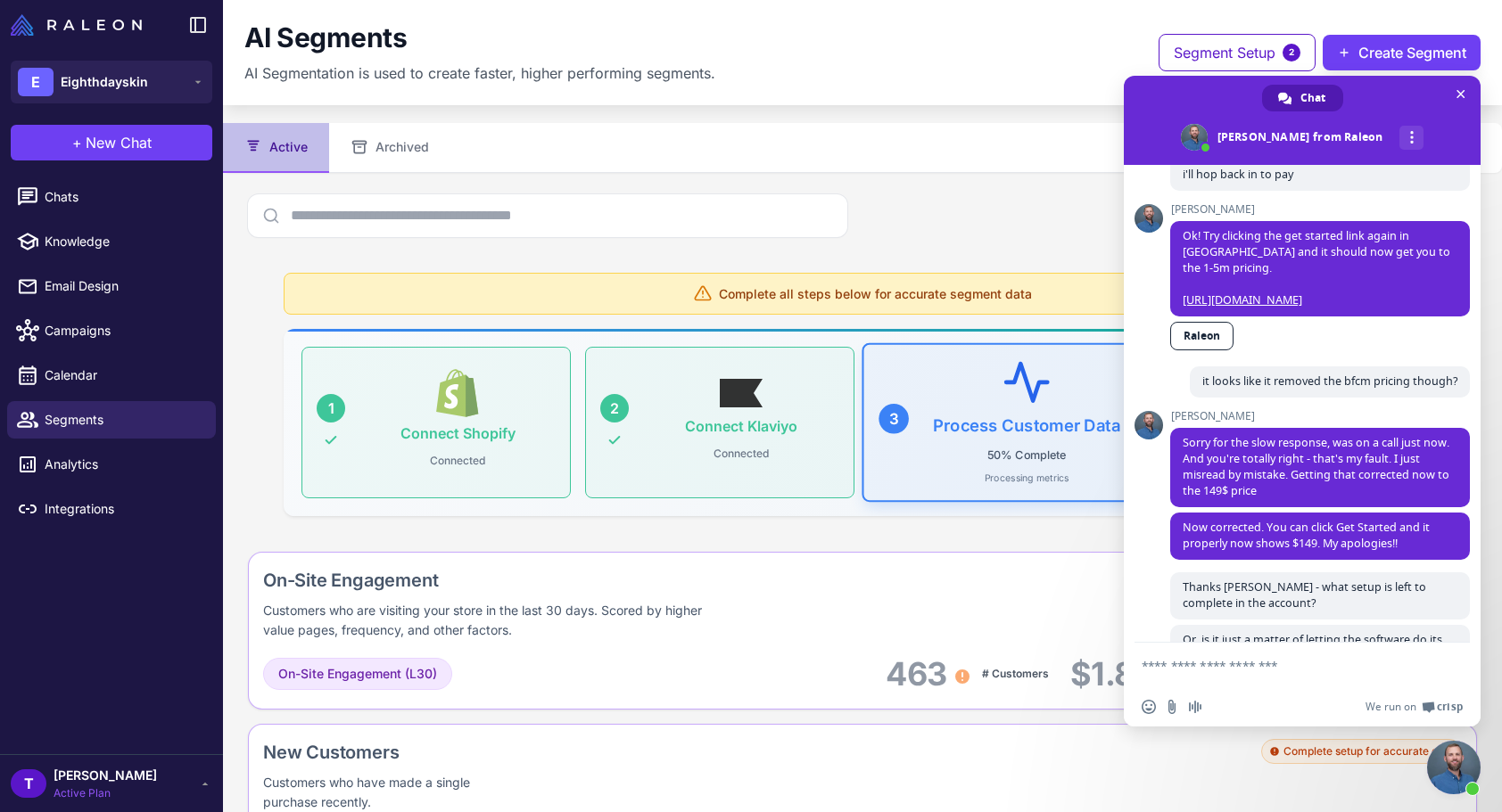
scroll to position [318, 0]
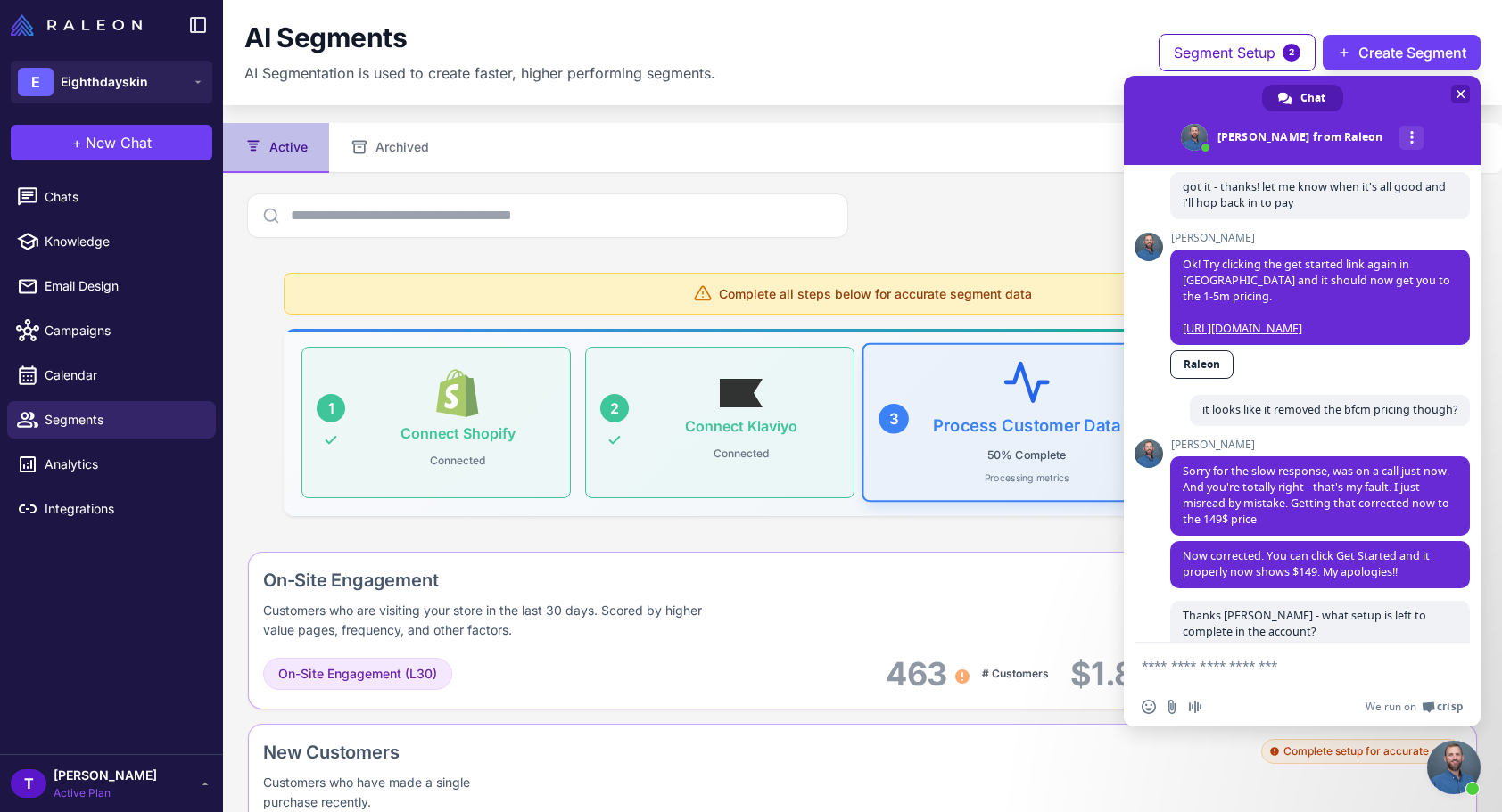
click at [1468, 90] on span "Close chat" at bounding box center [1460, 94] width 18 height 18
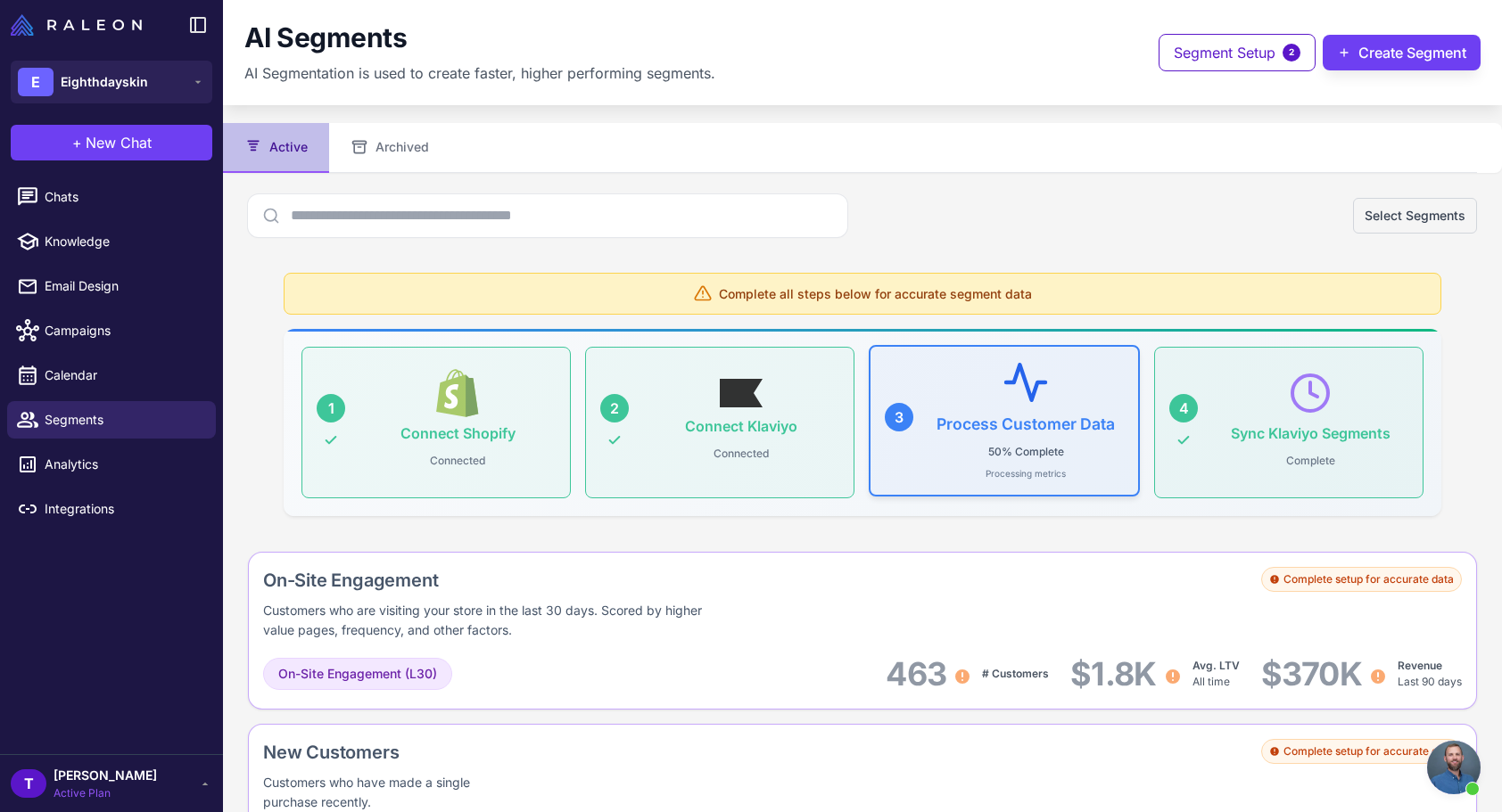
click at [1075, 452] on div "Process Customer Data 50% Complete Processing metrics" at bounding box center [1025, 421] width 196 height 120
click at [764, 417] on h3 "Connect Klaviyo" at bounding box center [741, 424] width 113 height 17
click at [985, 397] on div "Process Customer Data 50% Complete Processing metrics" at bounding box center [1025, 421] width 196 height 120
click at [1328, 582] on div "Complete setup for accurate data" at bounding box center [1361, 579] width 200 height 25
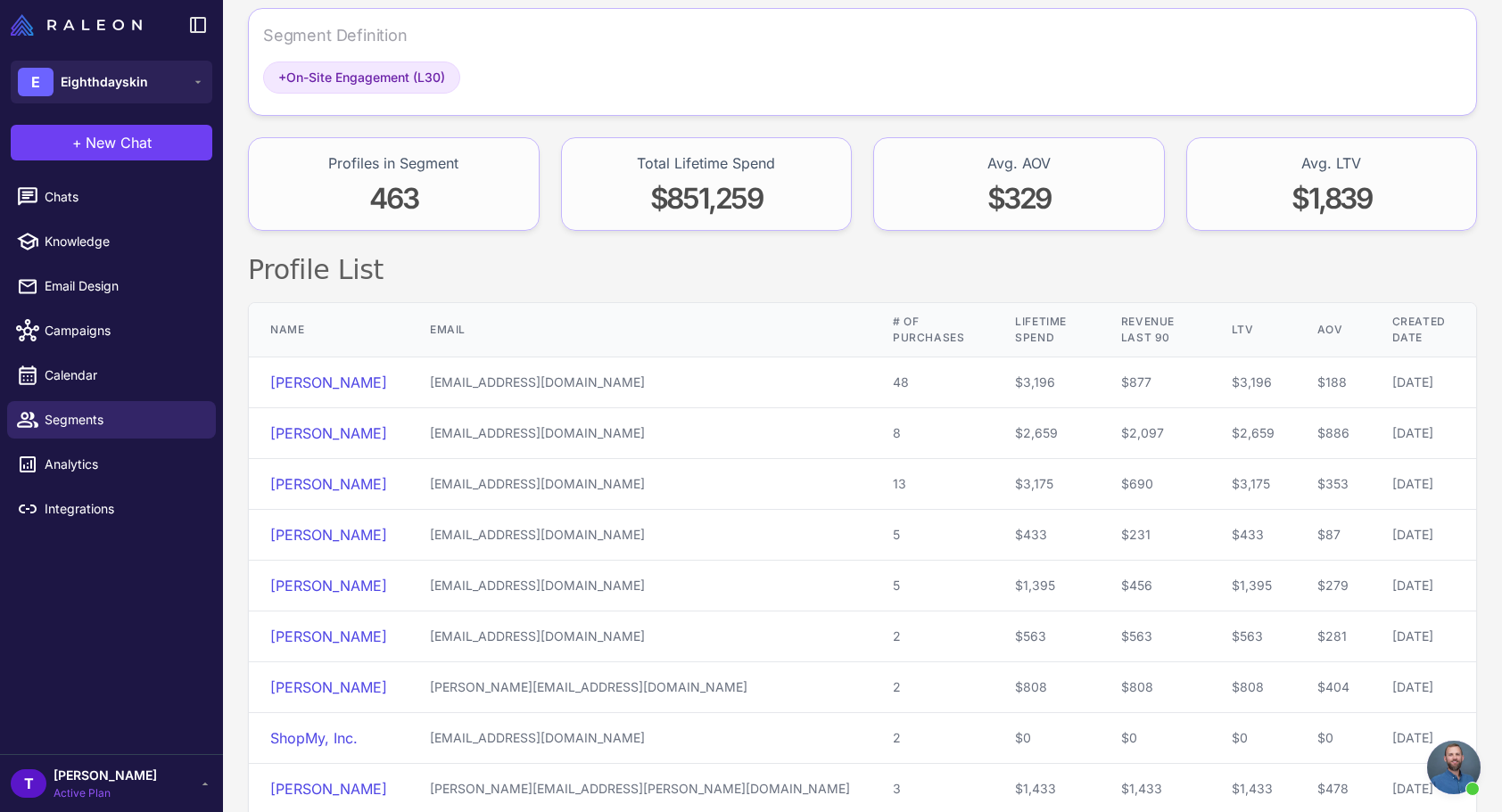
scroll to position [314, 0]
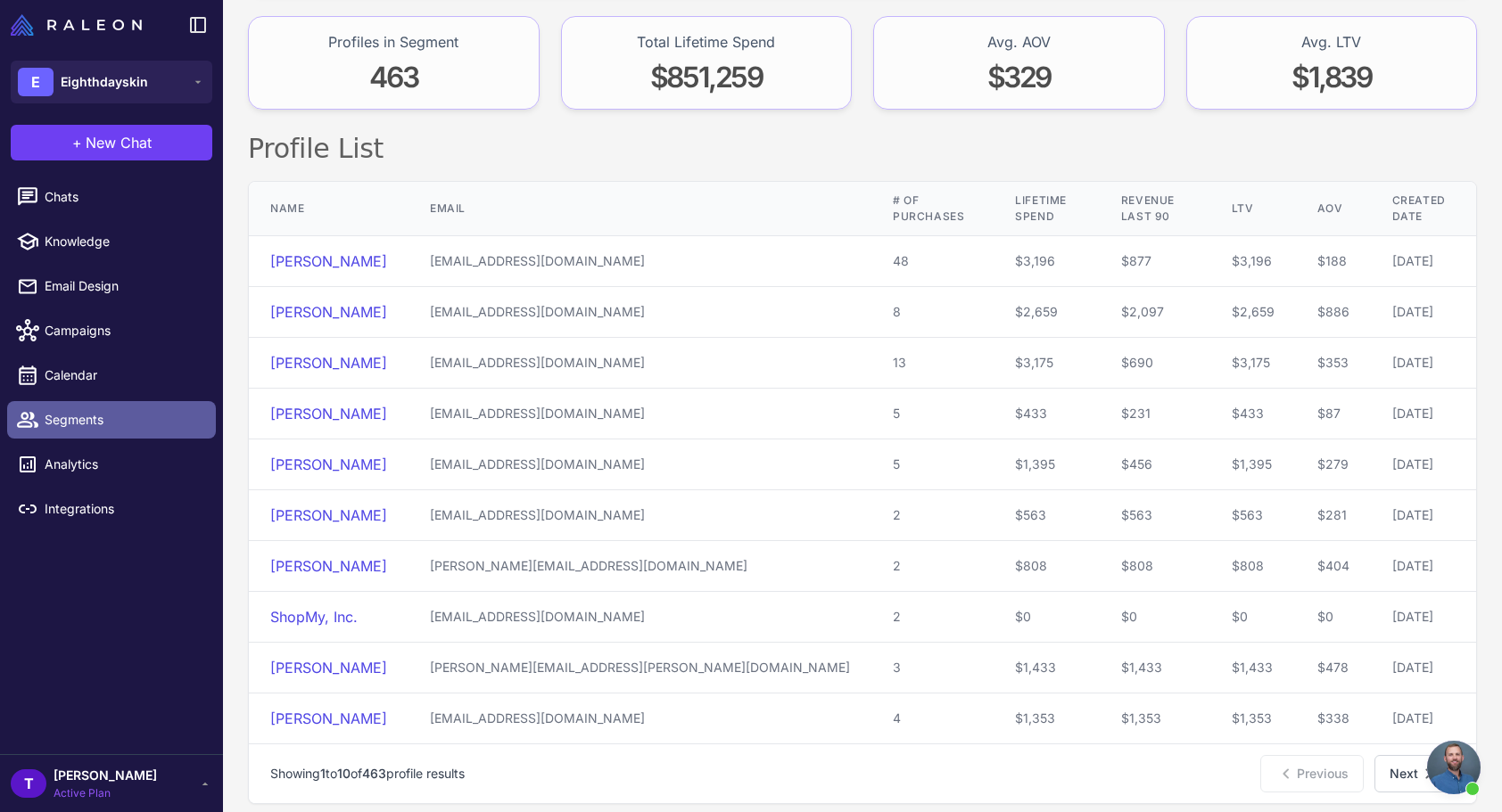
click at [77, 420] on span "Segments" at bounding box center [123, 419] width 157 height 19
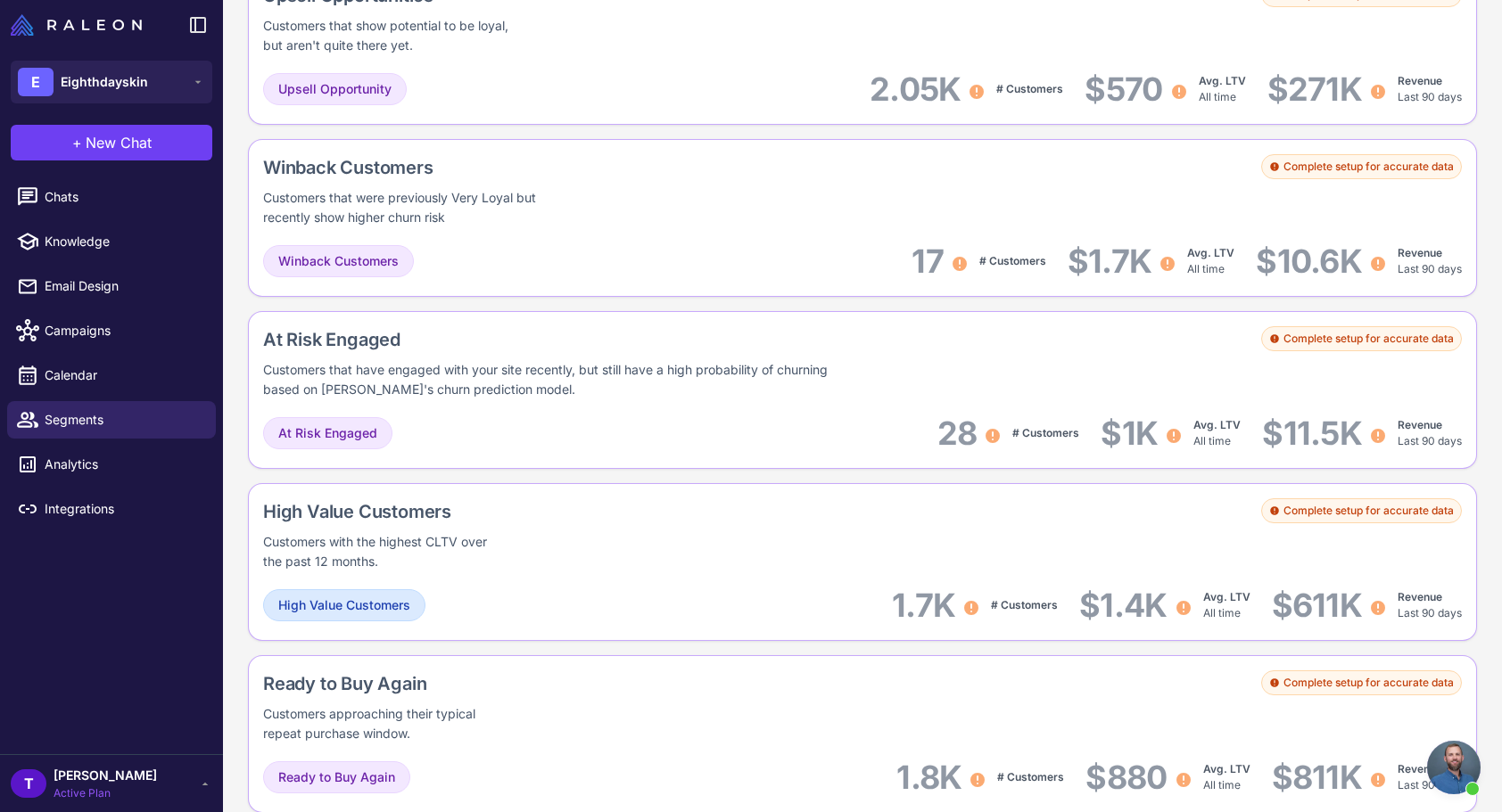
scroll to position [275, 0]
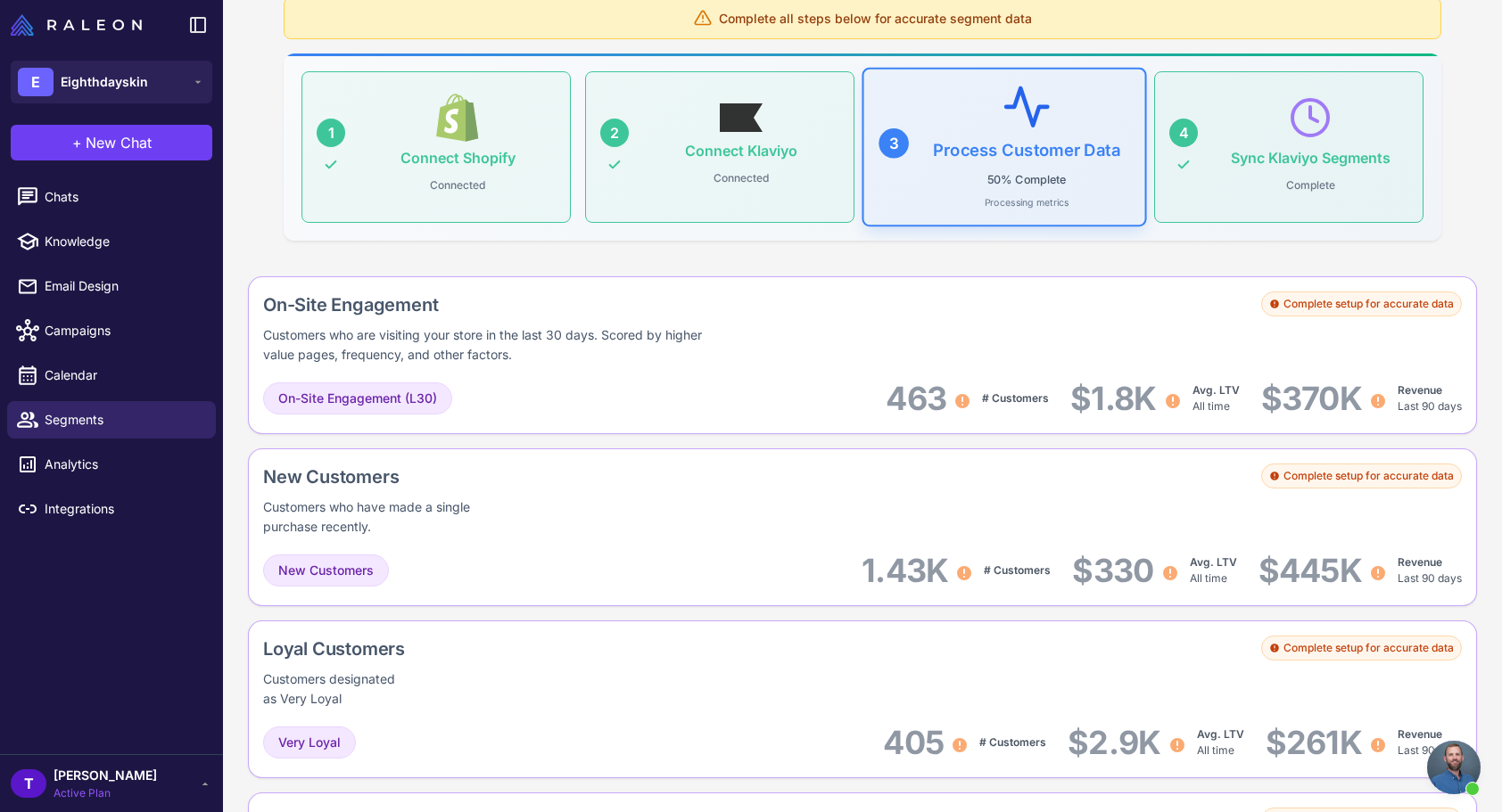
click at [994, 25] on span "Complete all steps below for accurate segment data" at bounding box center [875, 18] width 313 height 18
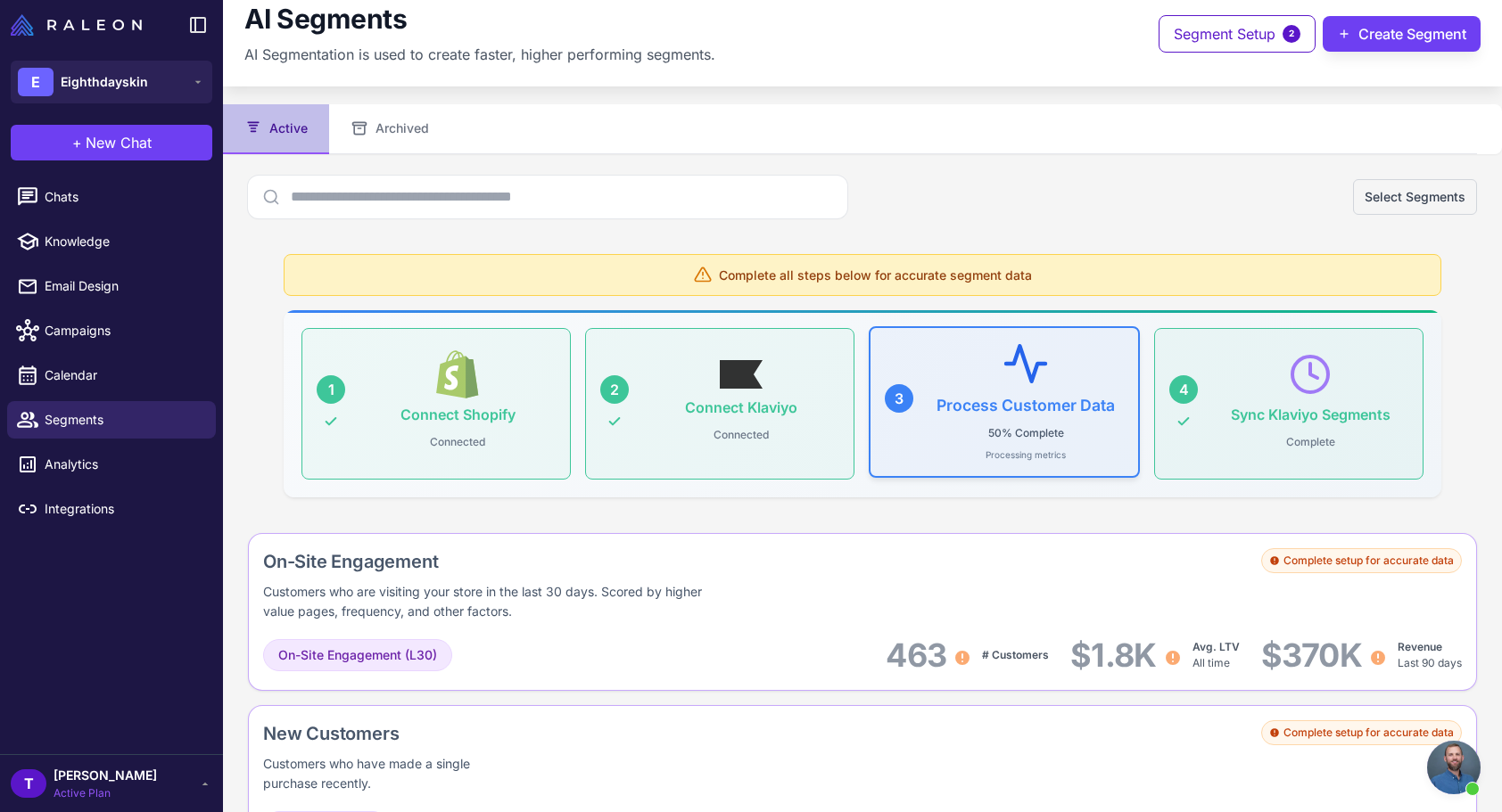
scroll to position [22, 0]
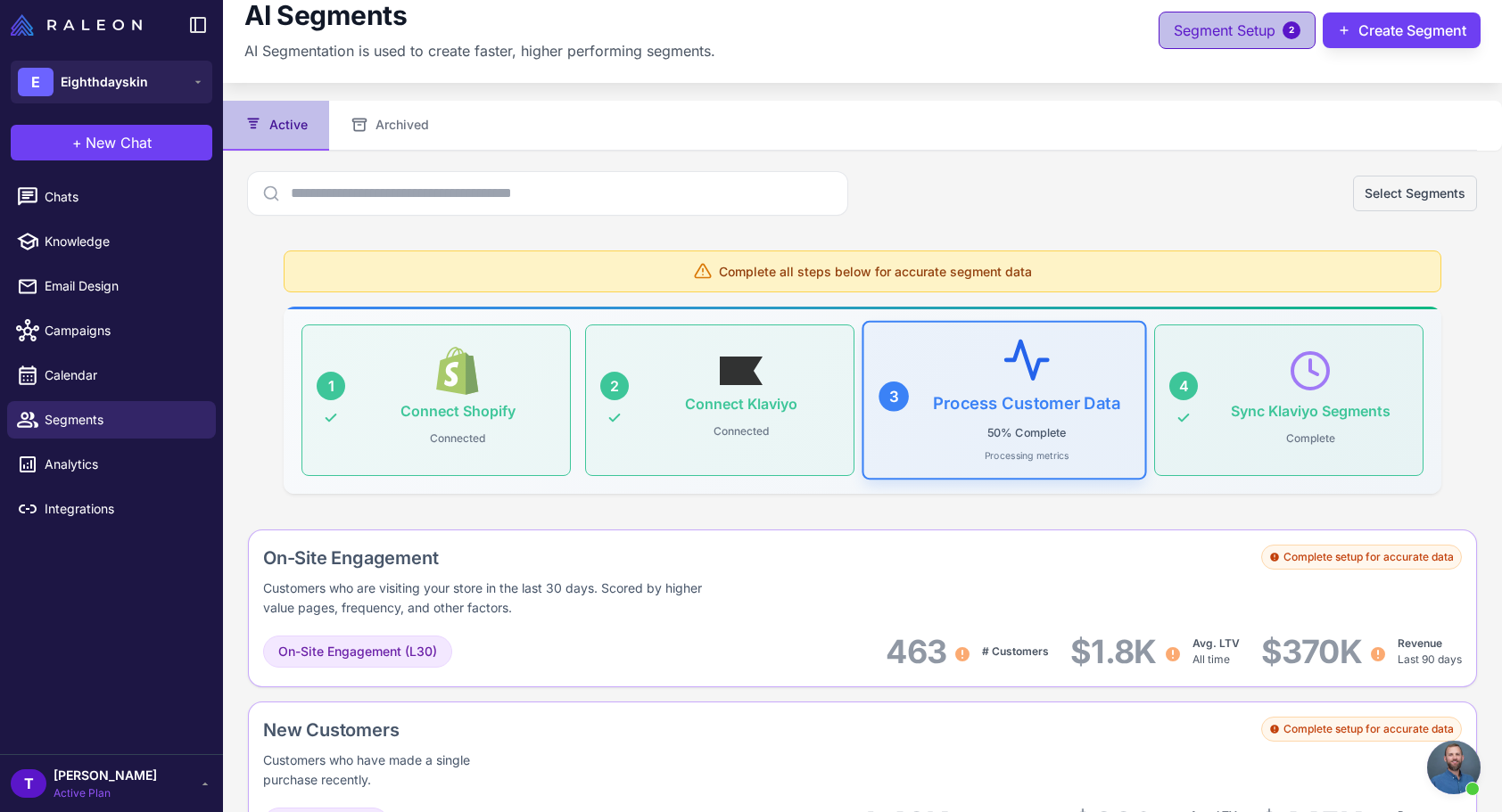
click at [1251, 16] on button "Segment Setup 2" at bounding box center [1237, 30] width 157 height 37
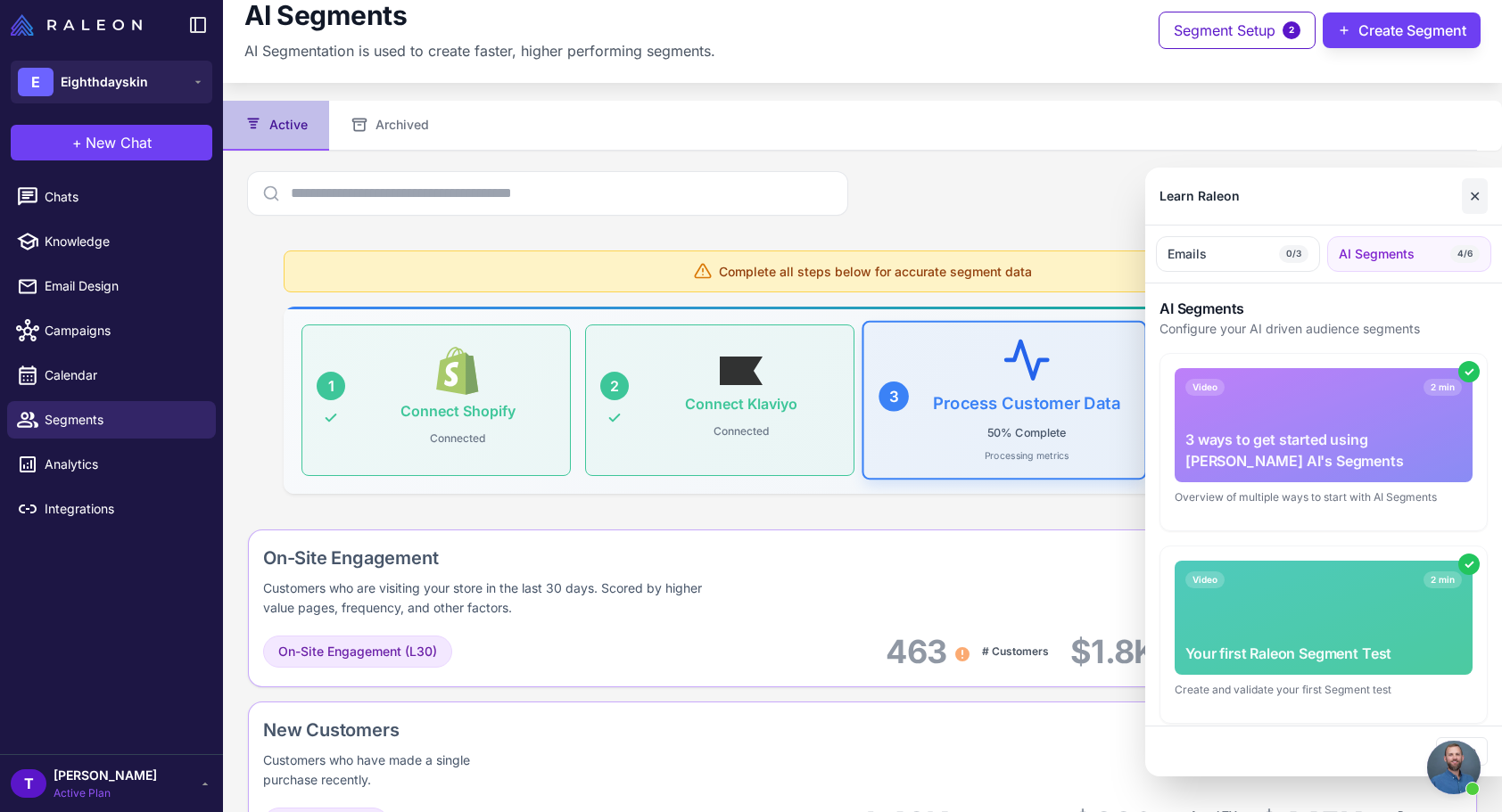
click at [1483, 188] on button "✕" at bounding box center [1475, 196] width 26 height 36
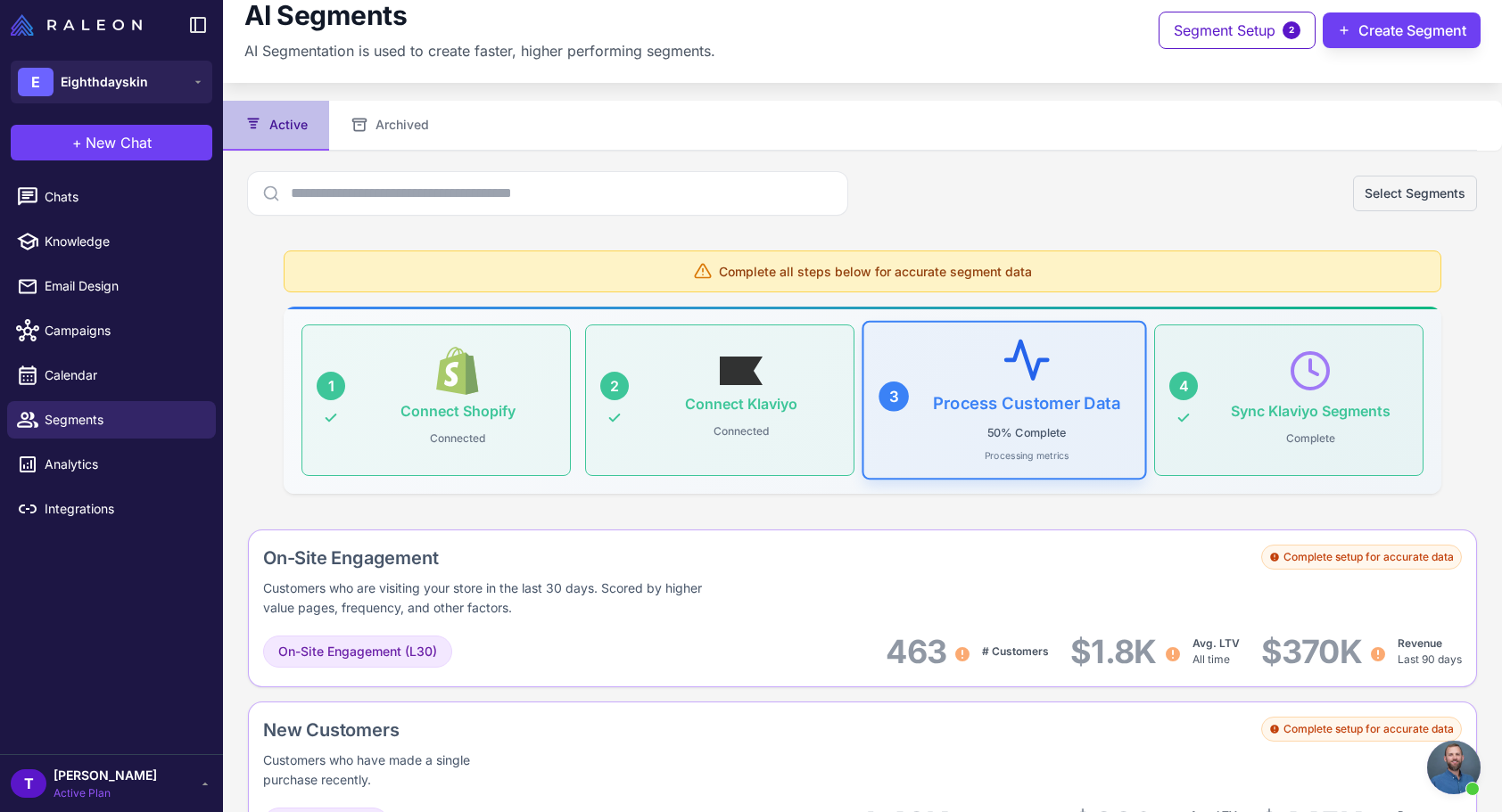
click at [95, 780] on span "[PERSON_NAME]" at bounding box center [104, 775] width 103 height 19
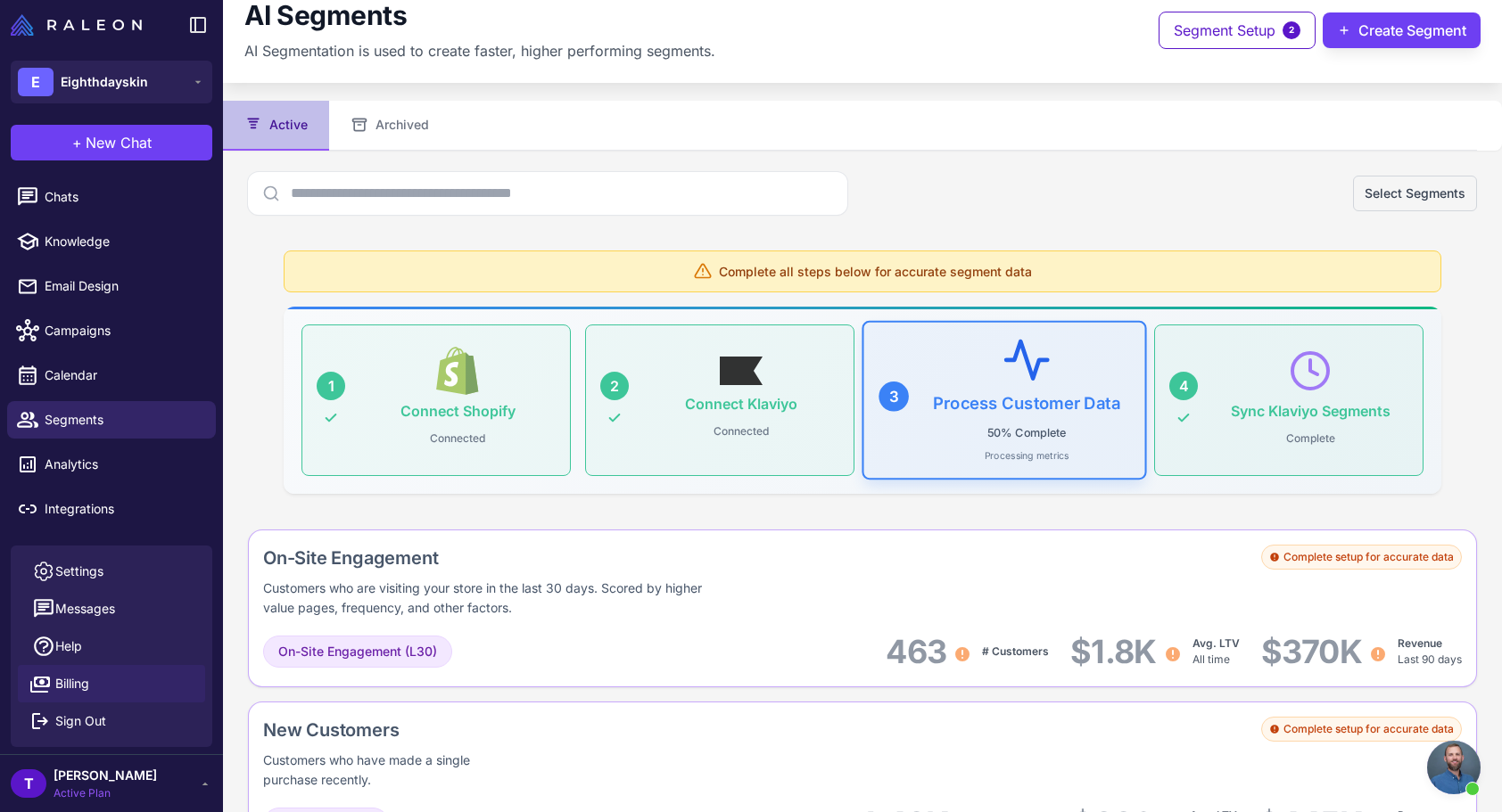
click at [87, 674] on span "Billing" at bounding box center [71, 683] width 34 height 19
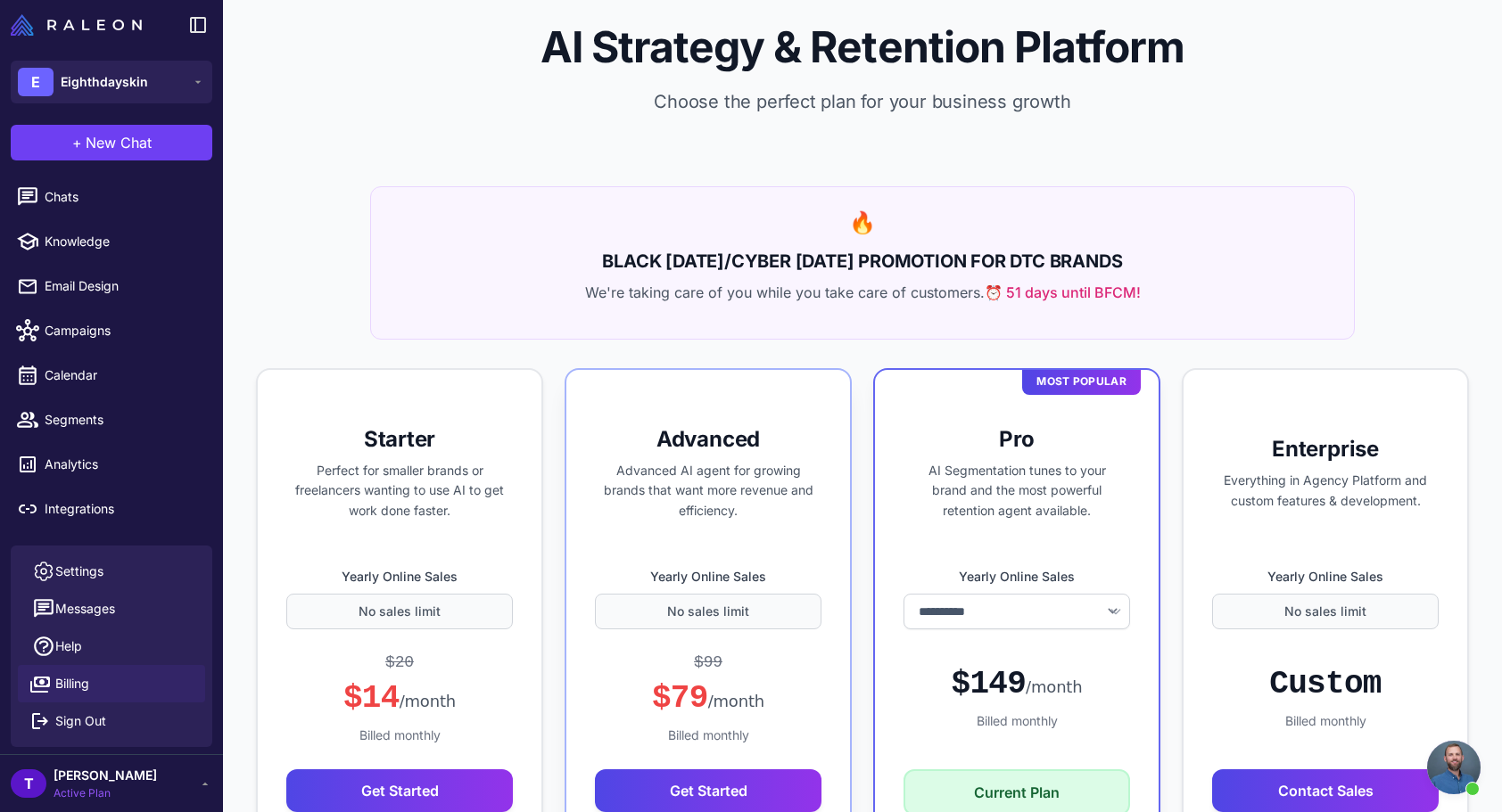
select select "*******"
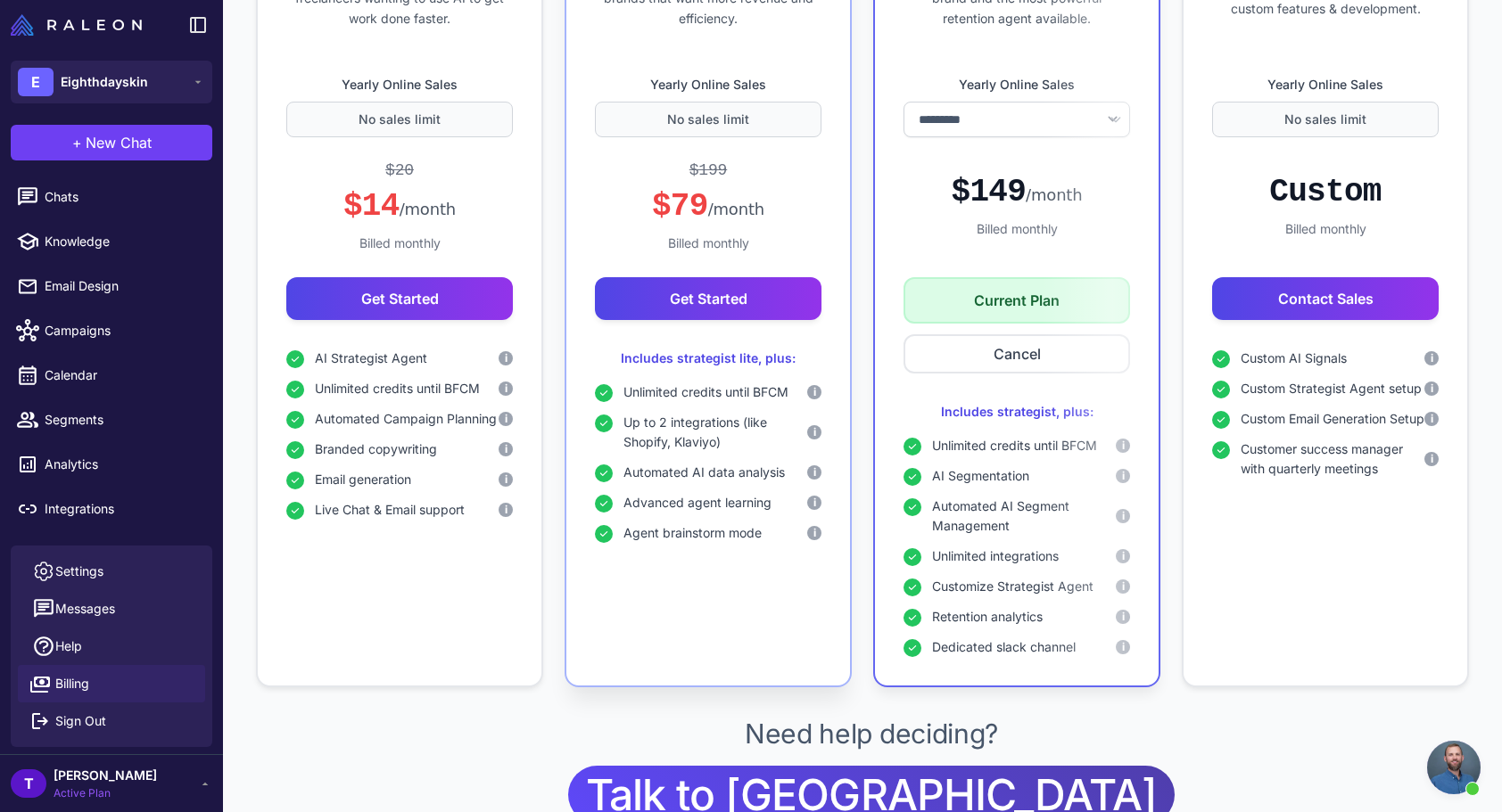
scroll to position [561, 0]
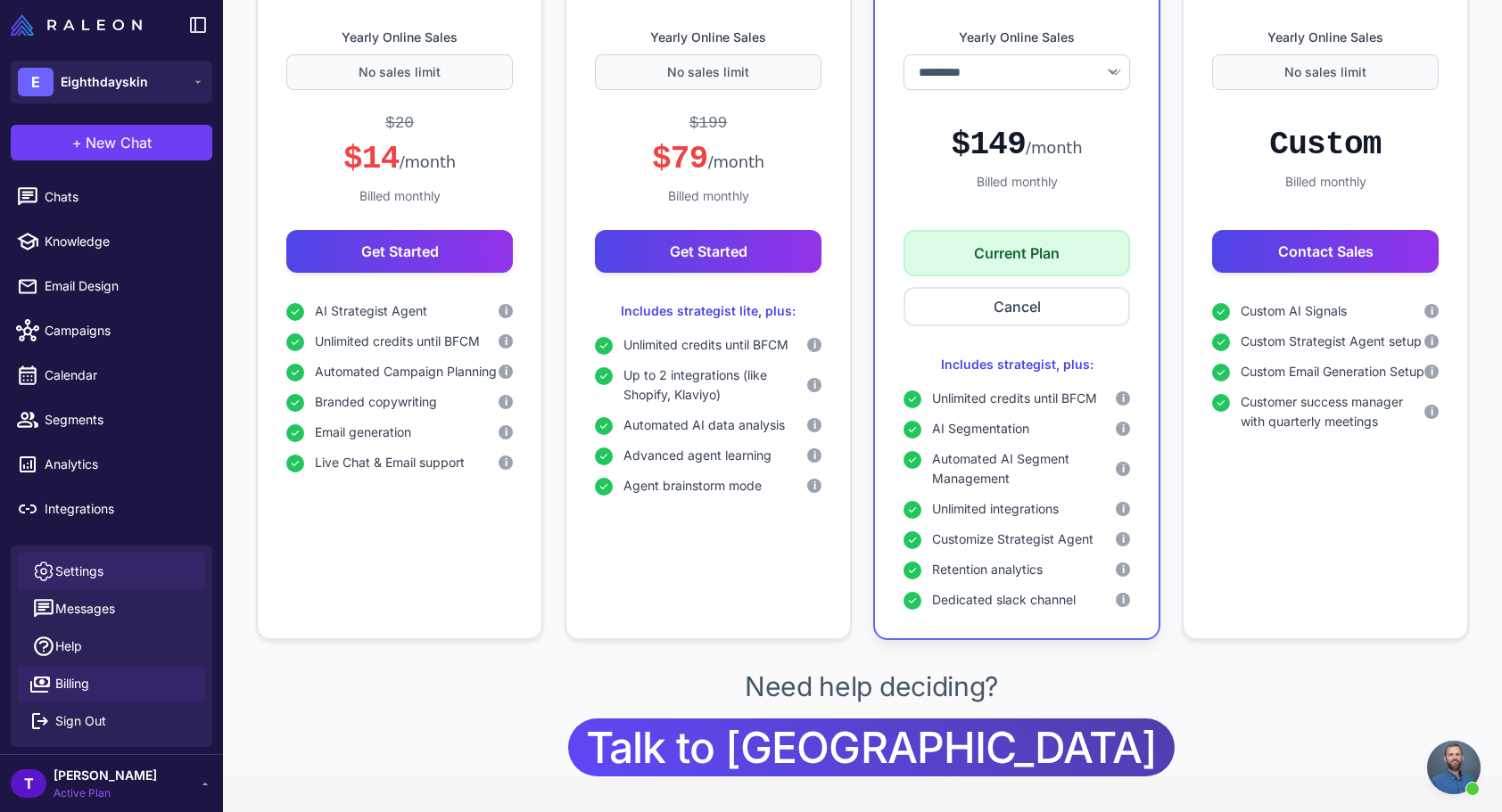
click at [62, 572] on span "Settings" at bounding box center [79, 571] width 48 height 19
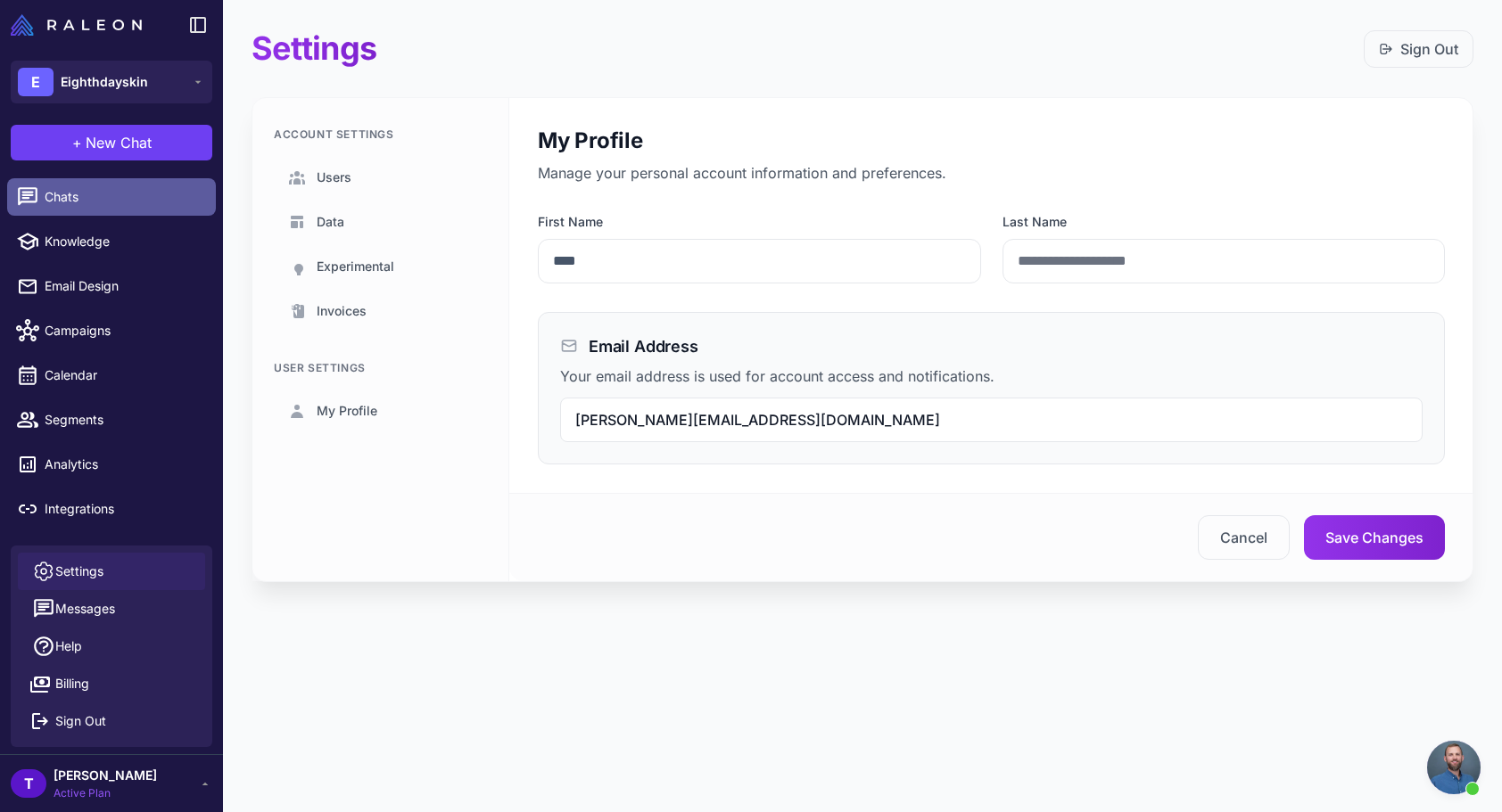
click at [60, 210] on link "Chats" at bounding box center [112, 197] width 209 height 37
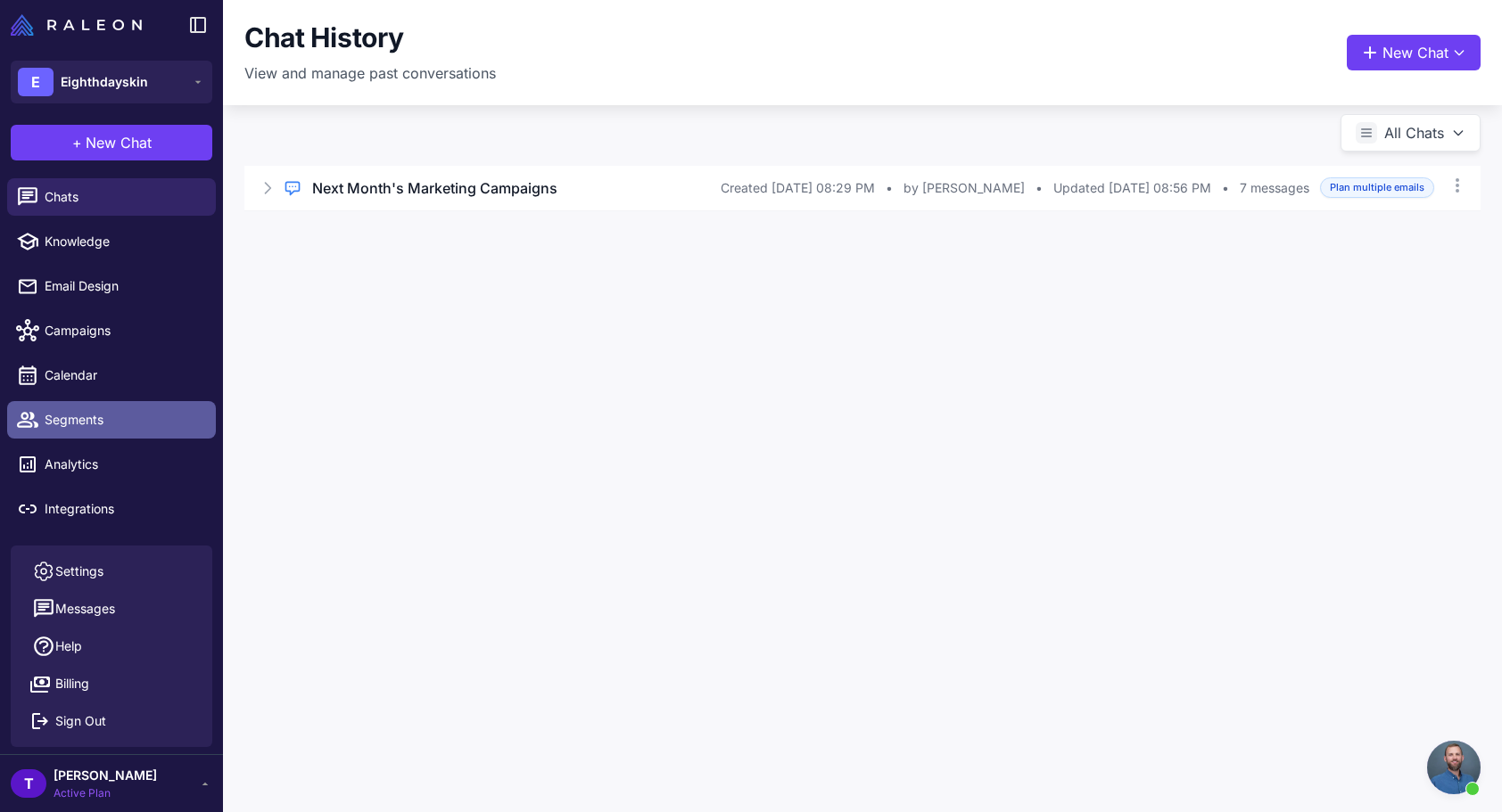
click at [62, 412] on span "Segments" at bounding box center [123, 419] width 157 height 19
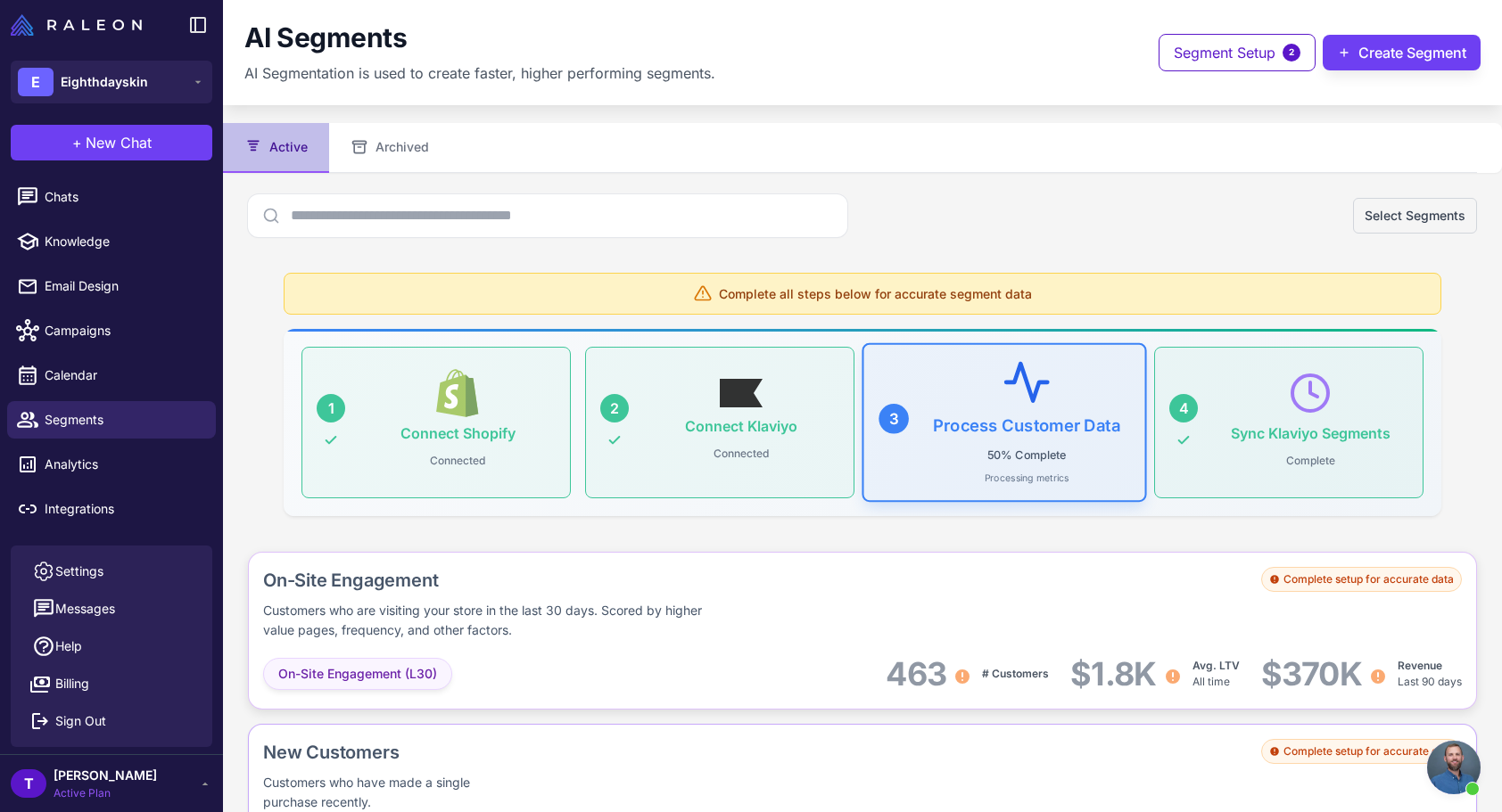
scroll to position [209, 0]
